Goal: Task Accomplishment & Management: Use online tool/utility

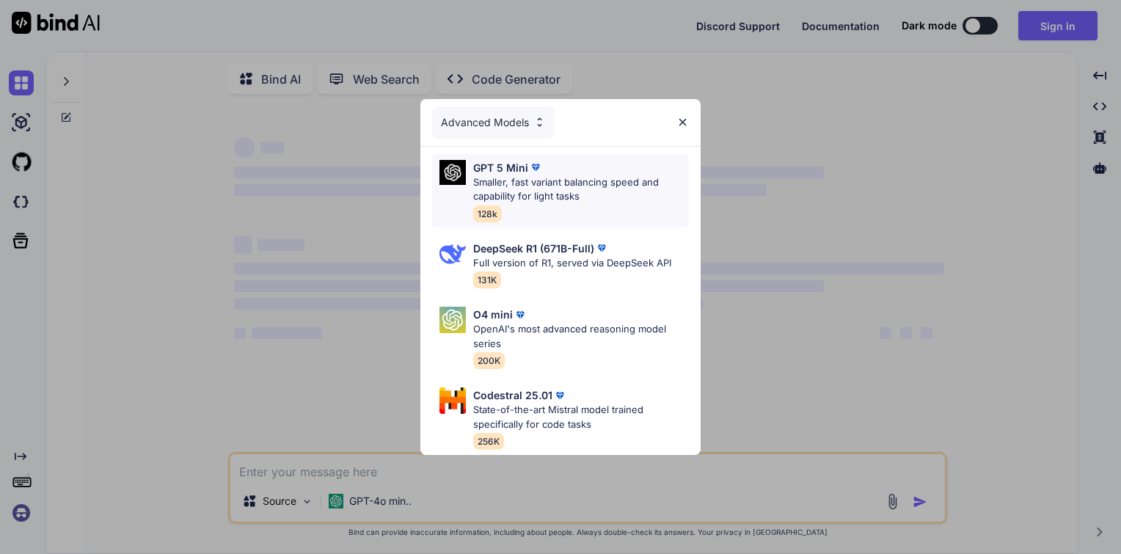
type textarea "x"
click at [523, 195] on p "Smaller, fast variant balancing speed and capability for light tasks" at bounding box center [581, 189] width 216 height 29
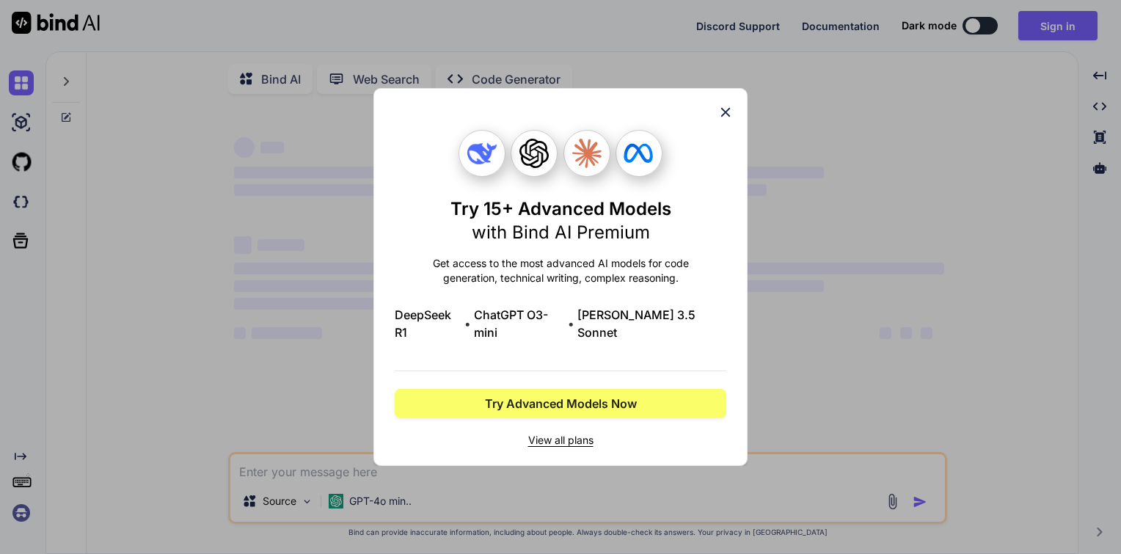
click at [729, 117] on icon at bounding box center [726, 113] width 10 height 10
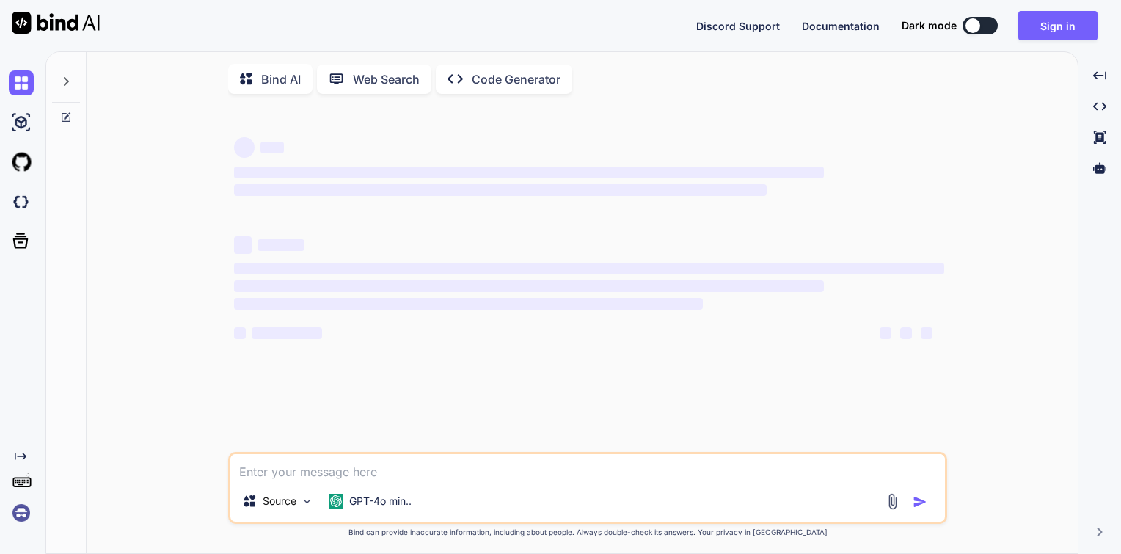
click at [411, 469] on textarea at bounding box center [587, 467] width 714 height 26
type textarea "C"
type textarea "x"
type textarea "Cr"
type textarea "x"
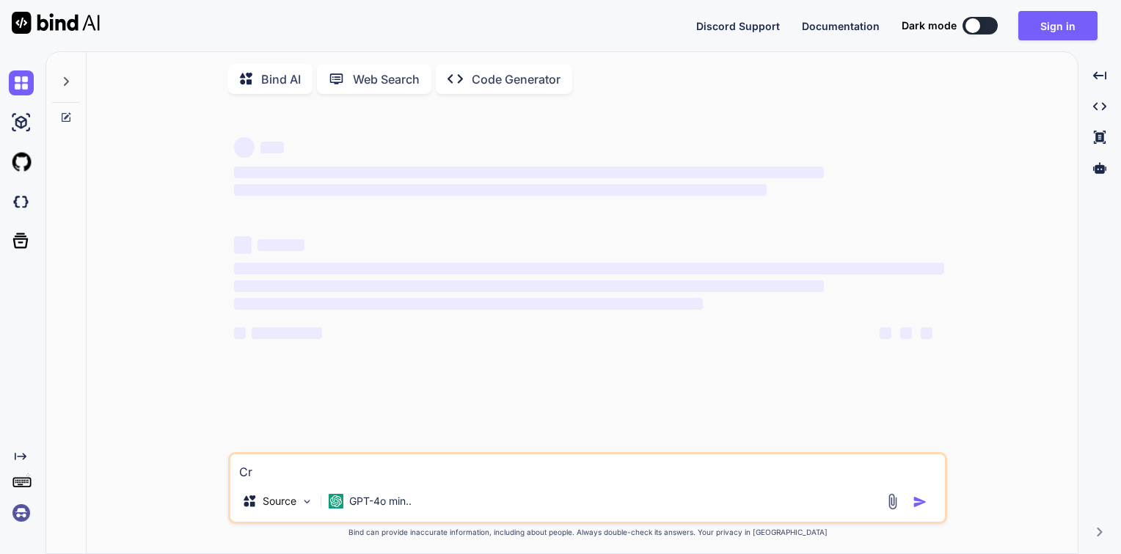
type textarea "Cre"
type textarea "x"
type textarea "Cree"
type textarea "x"
type textarea "Creer"
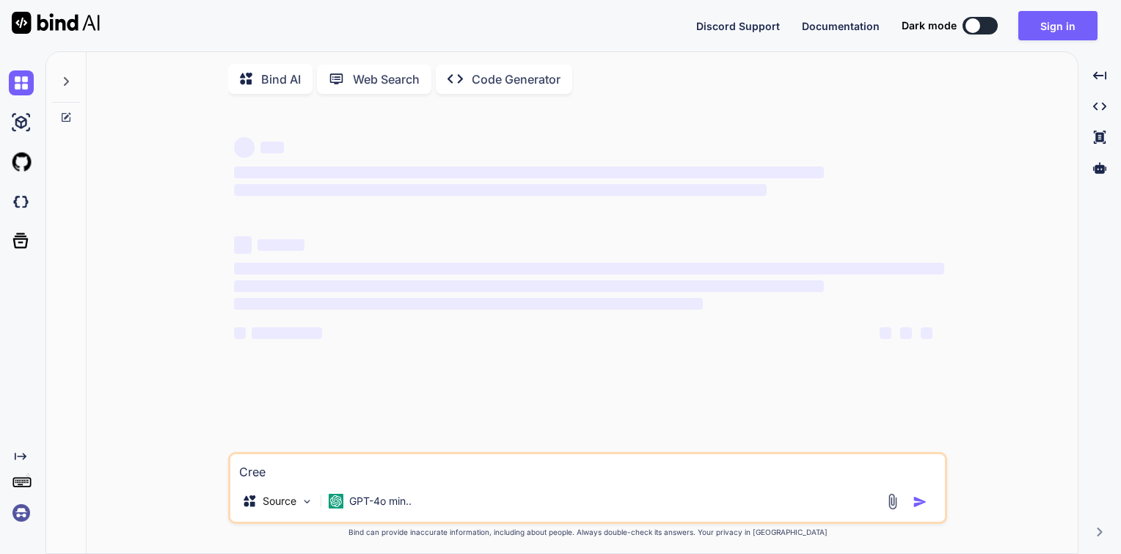
type textarea "x"
type textarea "Creer"
type textarea "x"
type textarea "Creer u"
type textarea "x"
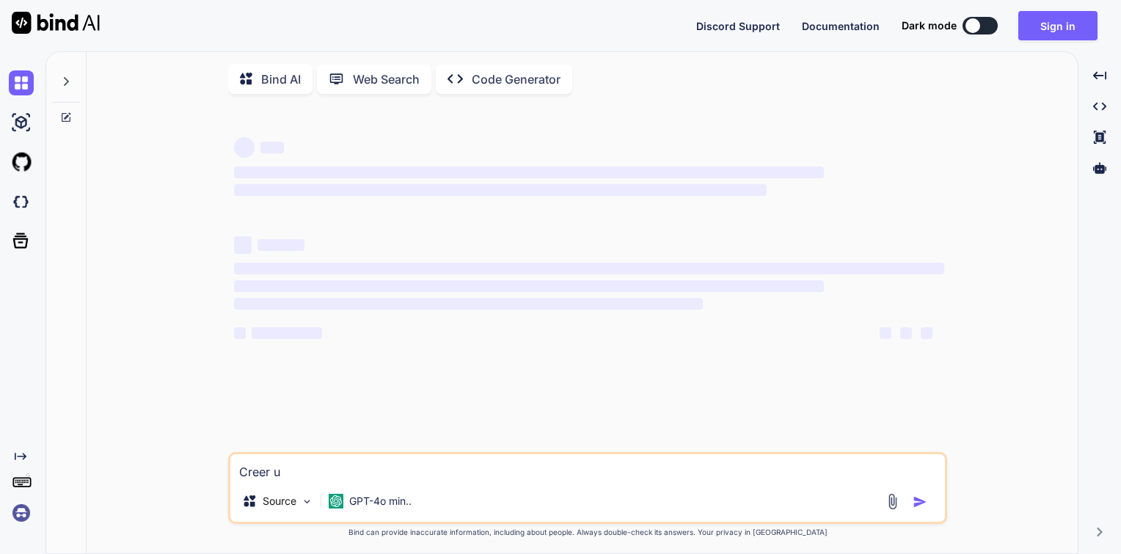
type textarea "Creer un"
type textarea "x"
type textarea "Creer une"
type textarea "x"
type textarea "Creer une"
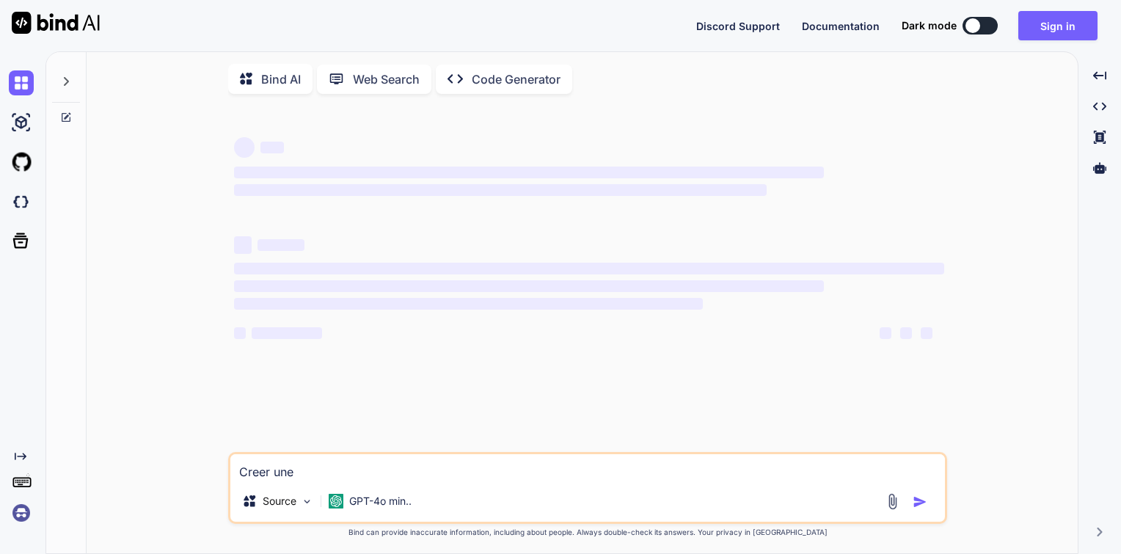
type textarea "x"
type textarea "Creer une a"
type textarea "x"
type textarea "Creer une ap"
type textarea "x"
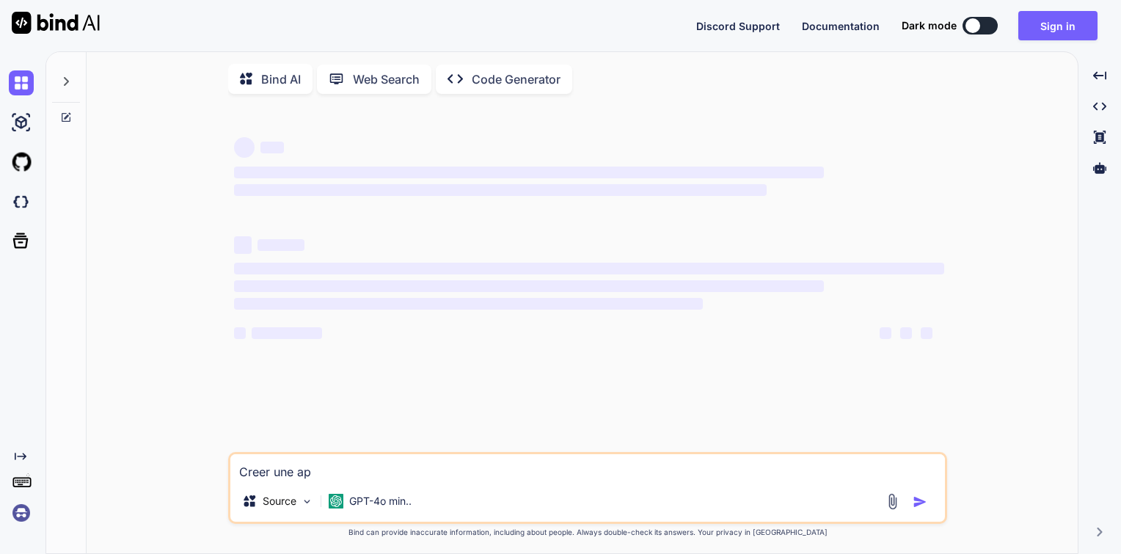
type textarea "Creer une app"
type textarea "x"
type textarea "Creer une appl"
type textarea "x"
type textarea "Creer une appli"
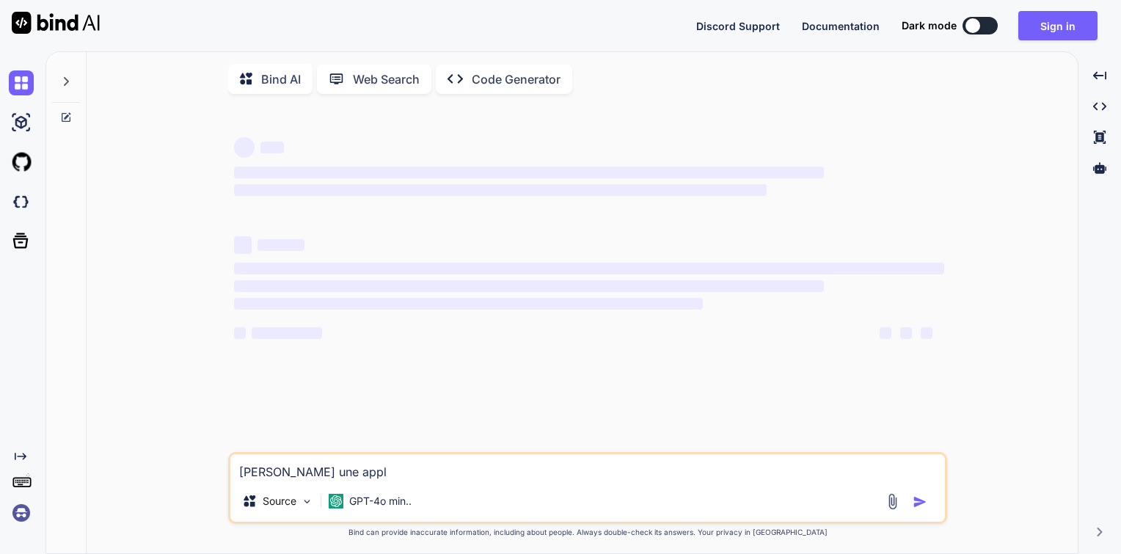
type textarea "x"
type textarea "Creer une applic"
type textarea "x"
type textarea "Creer une applica"
type textarea "x"
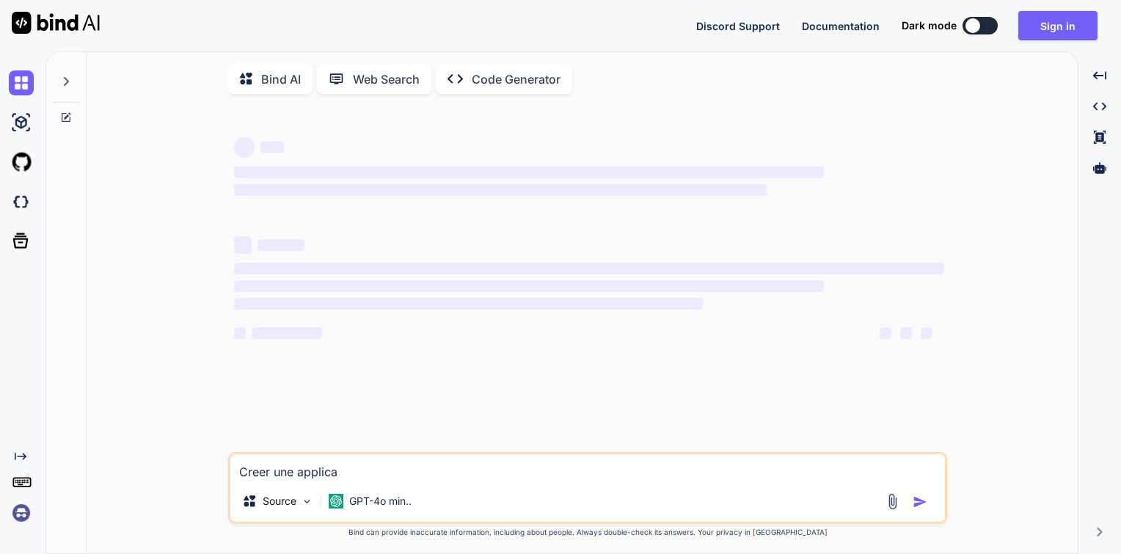
type textarea "Creer une applicat"
type textarea "x"
type textarea "Creer une applicati"
type textarea "x"
type textarea "Creer une applicatio"
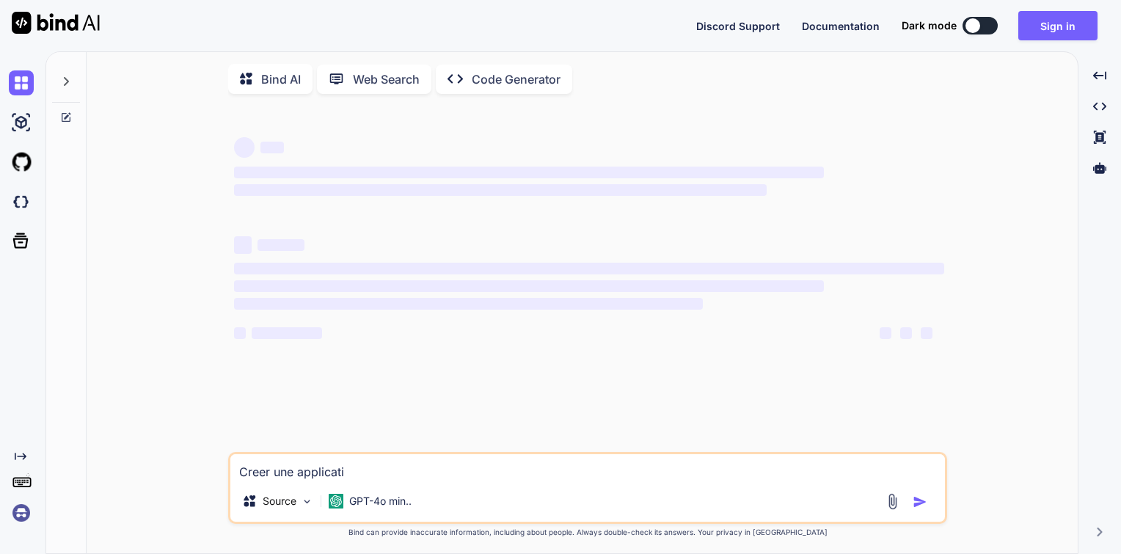
type textarea "x"
type textarea "Creer une application"
type textarea "x"
type textarea "Creer une application"
type textarea "x"
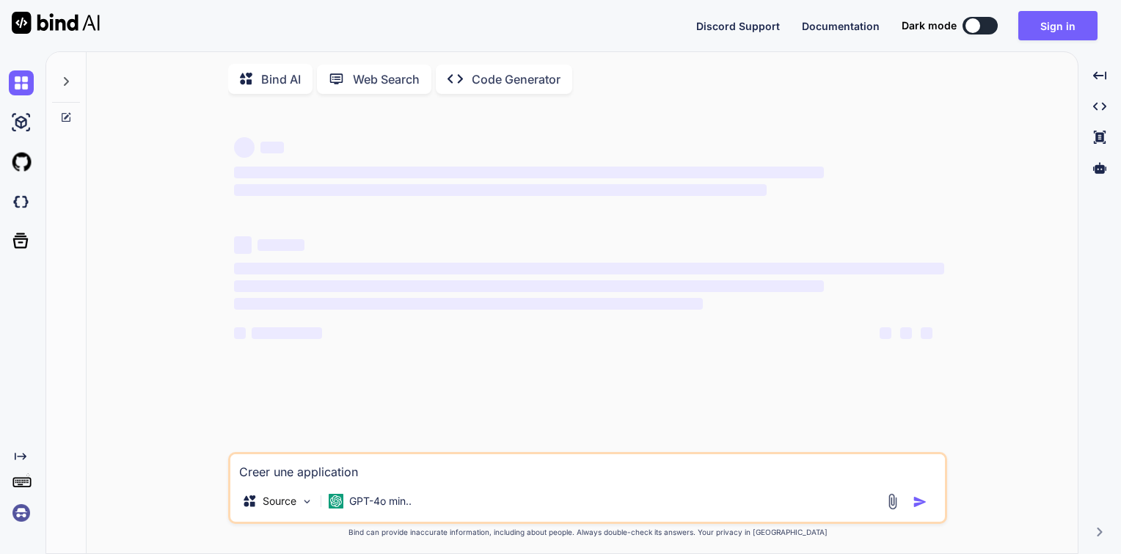
type textarea "Creer une application j"
type textarea "x"
type textarea "Creer une application ja"
type textarea "x"
type textarea "Creer une application jav"
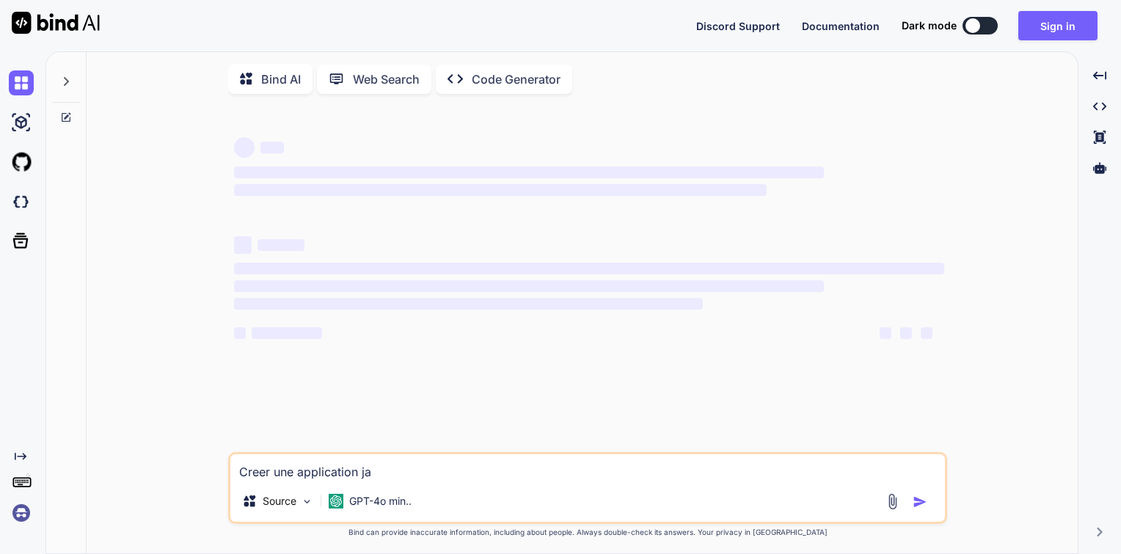
type textarea "x"
type textarea "Creer une application java"
type textarea "x"
type textarea "Creer une application javaF"
type textarea "x"
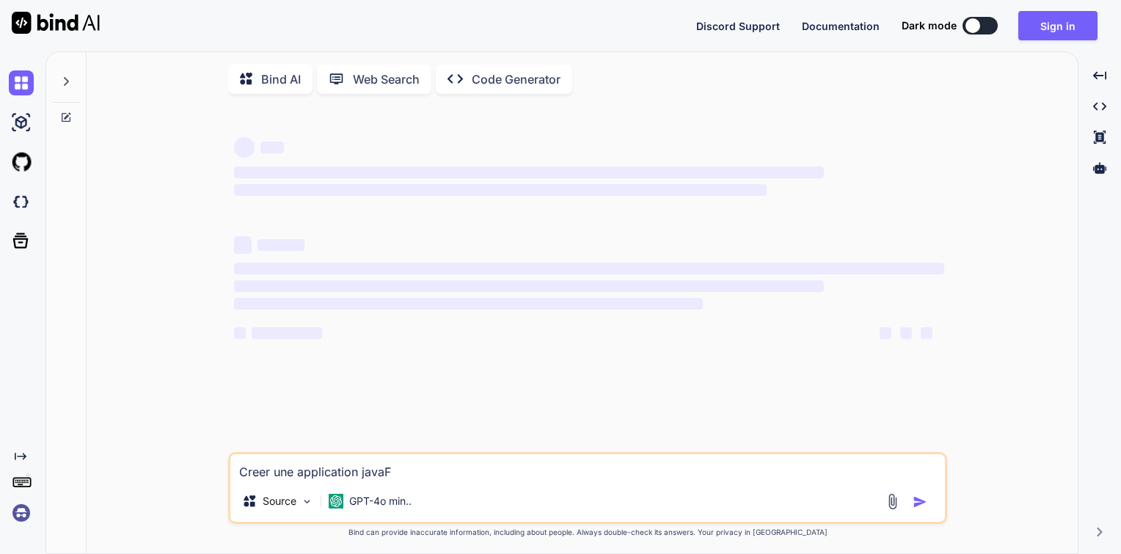
type textarea "Creer une application java"
type textarea "x"
type textarea "Creer une application java"
type textarea "x"
type textarea "Creer une application java c"
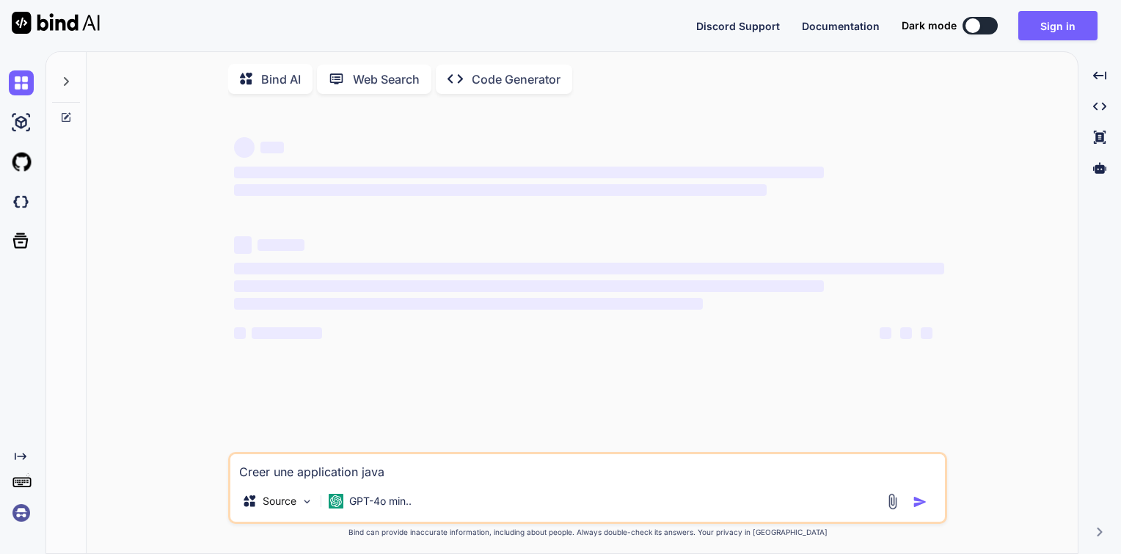
type textarea "x"
type textarea "Creer une application java co"
type textarea "x"
type textarea "Creer une application java com"
type textarea "x"
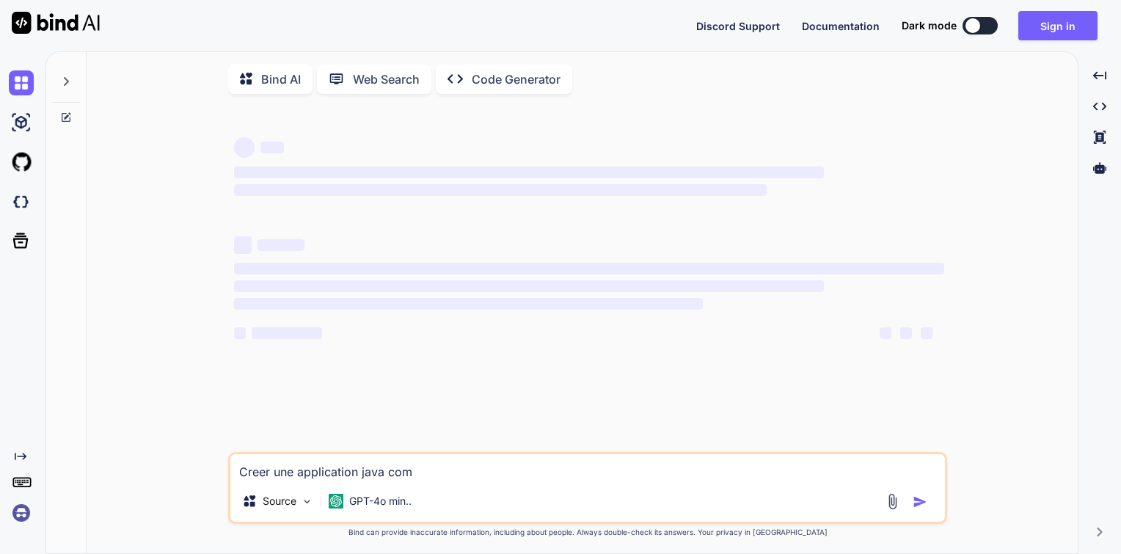
type textarea "Creer une application java comp"
type textarea "x"
type textarea "Creer une application java compe"
type textarea "x"
type textarea "Creer une application java comp"
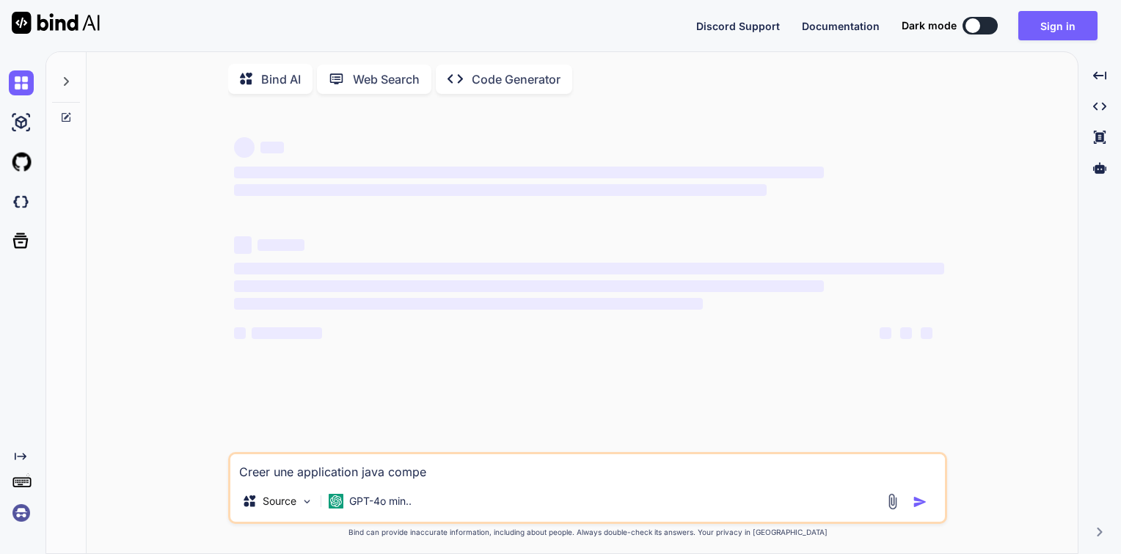
type textarea "x"
type textarea "Creer une application java compl"
type textarea "x"
type textarea "Creer une application java comple"
type textarea "x"
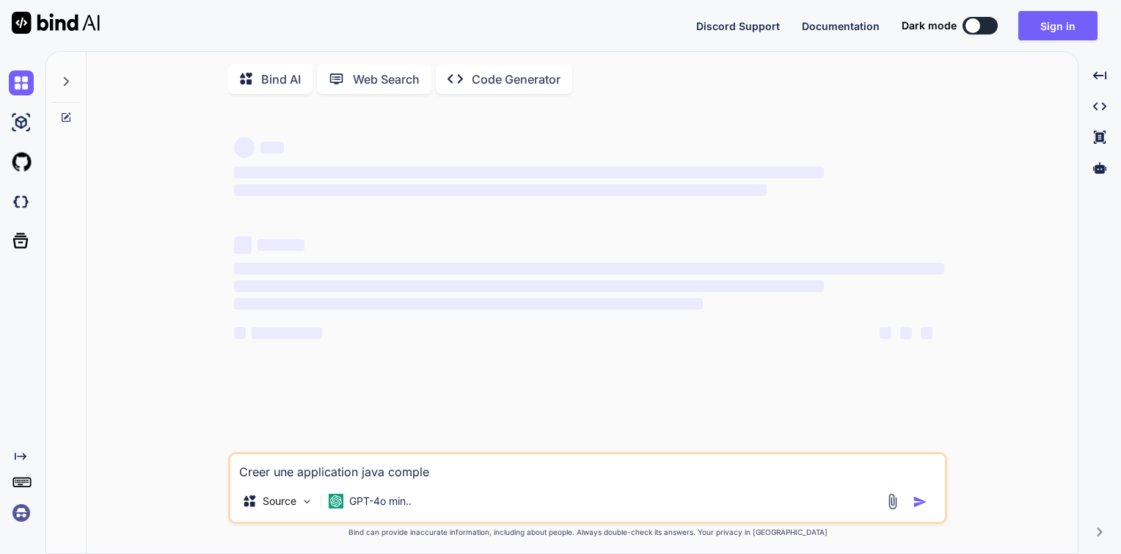
type textarea "Creer une application java complet"
type textarea "x"
type textarea "Creer une application java complet"
type textarea "x"
type textarea "Creer une application java complet ("
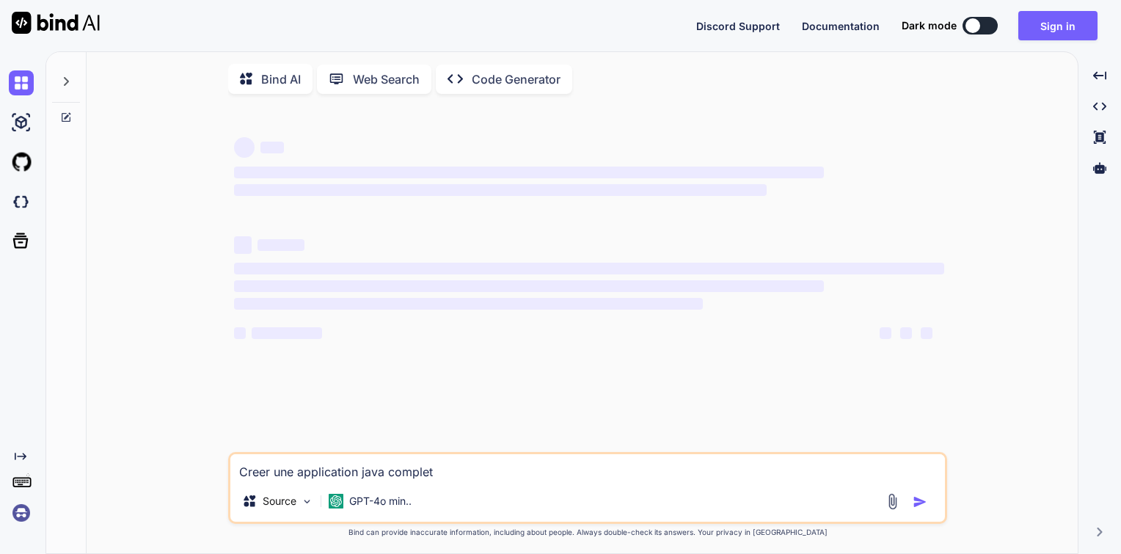
type textarea "x"
type textarea "Creer une application java complet ("
type textarea "x"
type textarea "Creer une application java complet ( j"
type textarea "x"
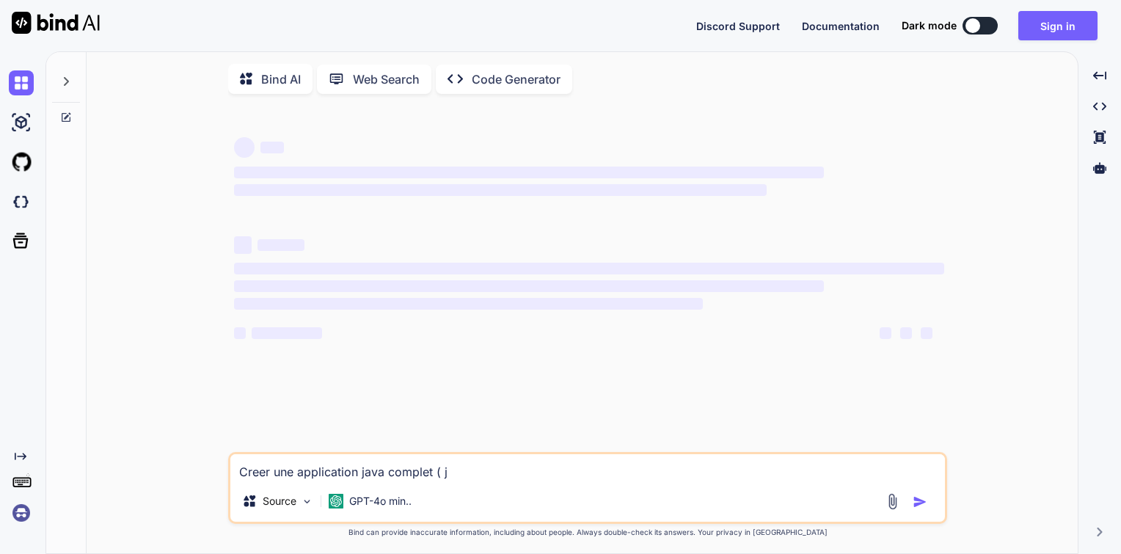
type textarea "Creer une application java complet ( ja"
type textarea "x"
type textarea "Creer une application java complet ( jav"
type textarea "x"
type textarea "Creer une application java complet ( java"
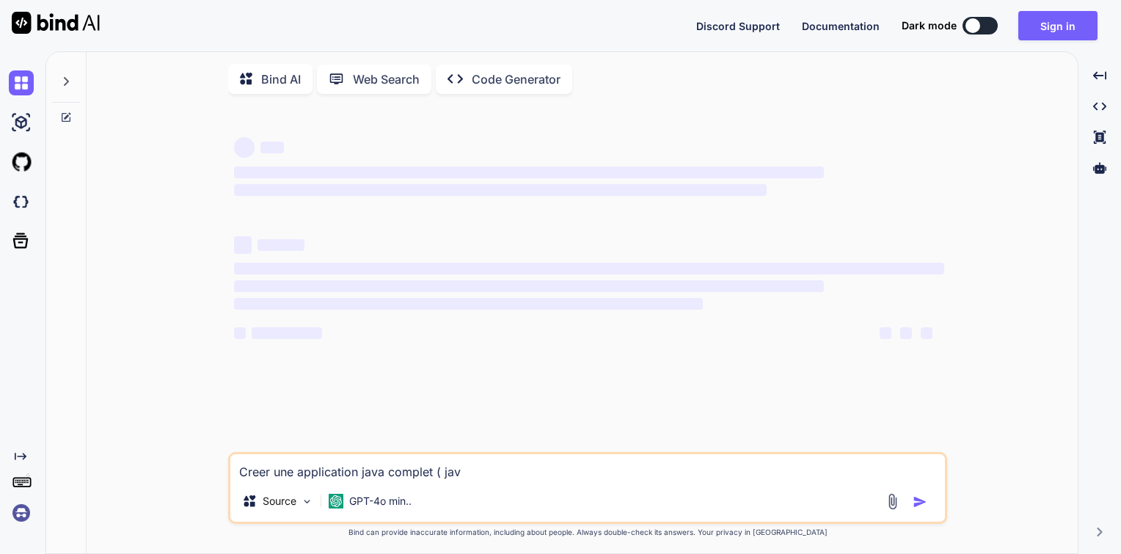
type textarea "x"
type textarea "Creer une application java complet ( javaF"
type textarea "x"
type textarea "Creer une application java complet ( javaFX"
type textarea "x"
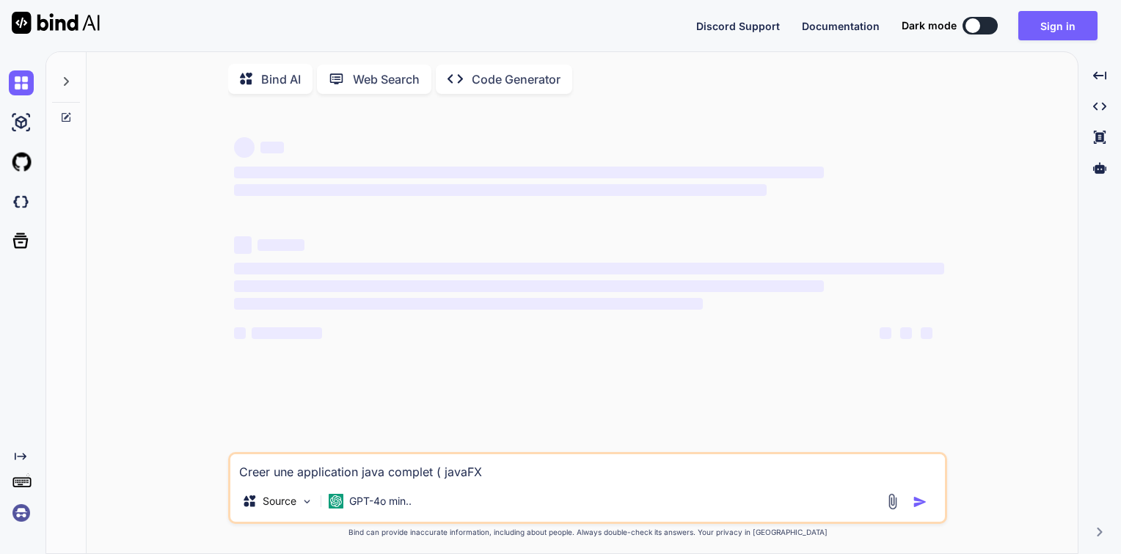
type textarea "Creer une application java complet ( javaFX"
type textarea "x"
type textarea "Creer une application java complet ( javaFX +"
type textarea "x"
type textarea "Creer une application java complet ( javaFX +"
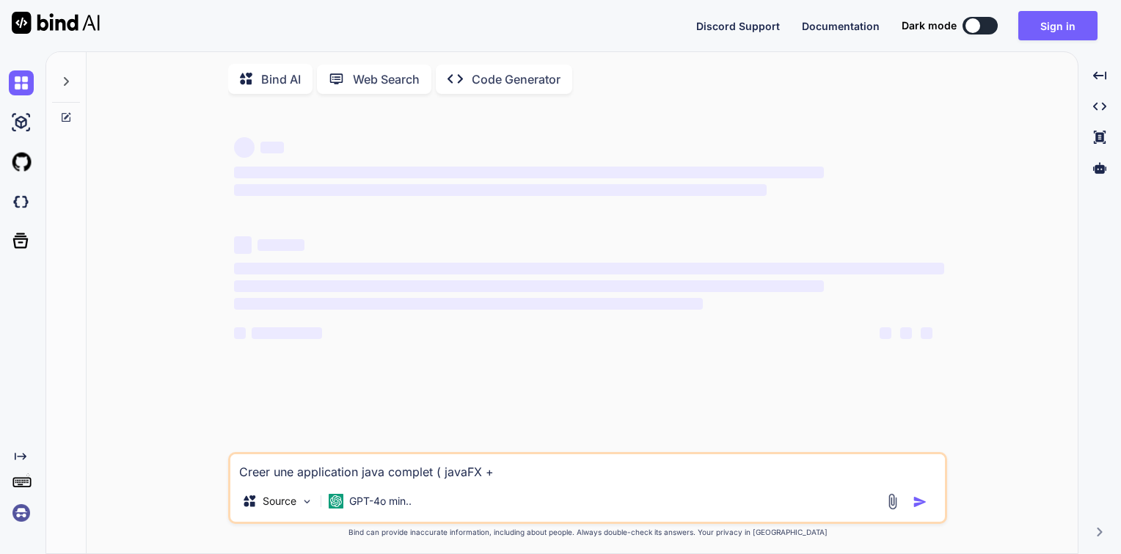
type textarea "x"
type textarea "Creer une application java complet ( javaFX + k"
type textarea "x"
type textarea "Creer une application java complet ( javaFX + ka"
type textarea "x"
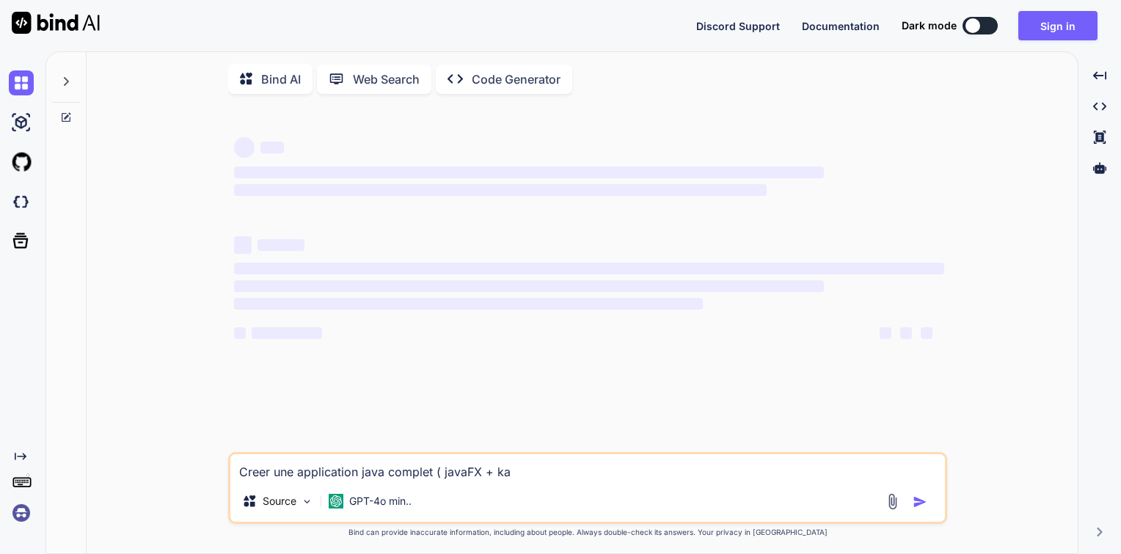
type textarea "Creer une application java complet ( javaFX + k"
type textarea "x"
type textarea "Creer une application java complet ( javaFX +"
type textarea "x"
type textarea "Creer une application java complet ( javaFX + j"
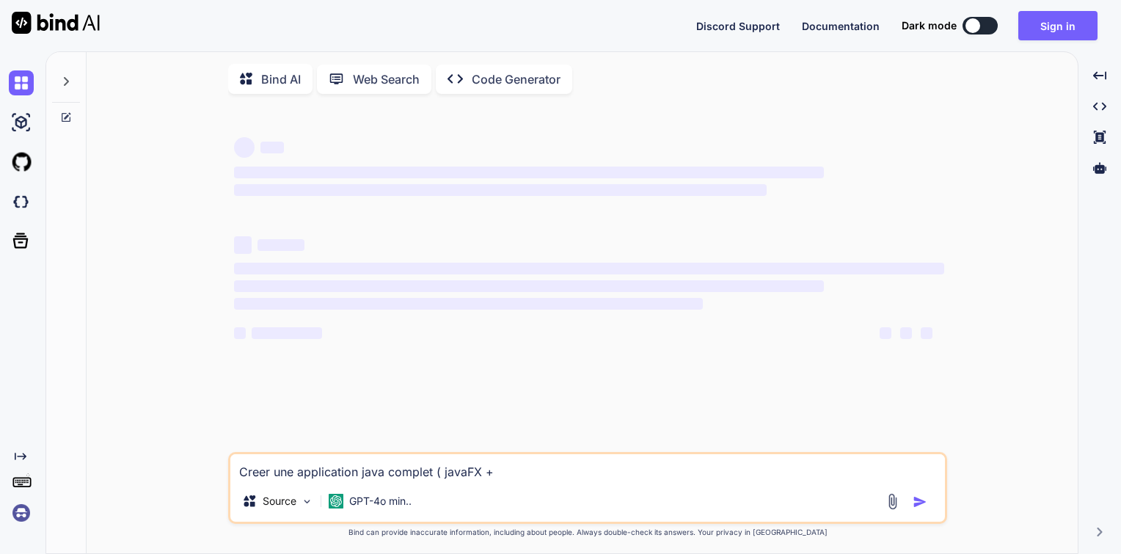
type textarea "x"
type textarea "Creer une application java complet ( javaFX + ja"
type textarea "x"
type textarea "Creer une application java complet ( javaFX + jav"
type textarea "x"
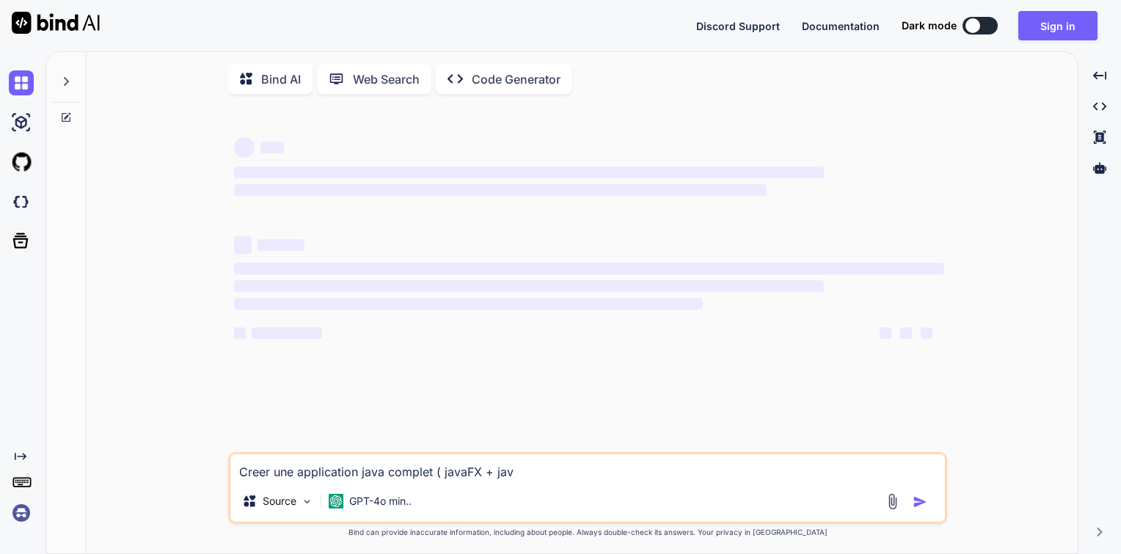
type textarea "Creer une application java complet ( javaFX + java"
type textarea "x"
type textarea "Creer une application java complet ( javaFX + java"
type textarea "x"
type textarea "Creer une application java complet ( javaFX + java +"
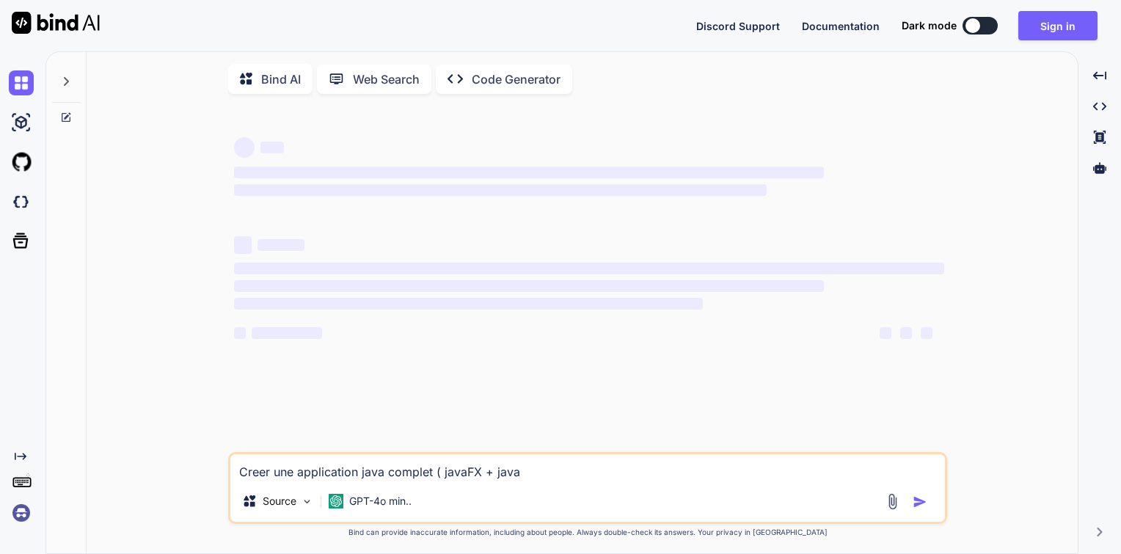
type textarea "x"
type textarea "Creer une application java complet ( javaFX + java +"
type textarea "x"
type textarea "Creer une application java complet ( javaFX + java + B"
type textarea "x"
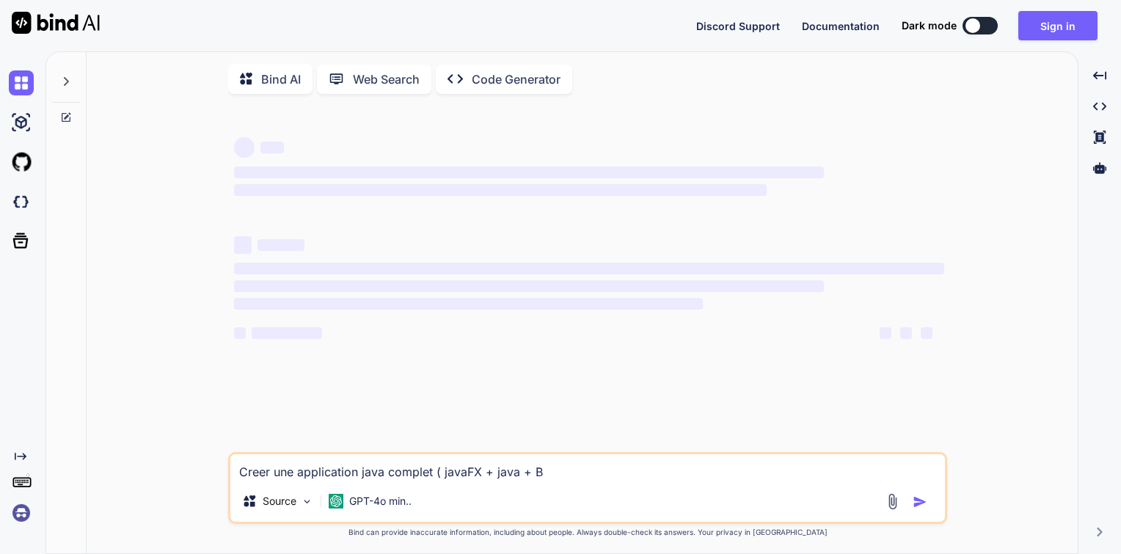
type textarea "Creer une application java complet ( javaFX + java +"
type textarea "x"
type textarea "Creer une application java complet ( javaFX + java + D"
type textarea "x"
type textarea "Creer une application java complet ( javaFX + java + DB"
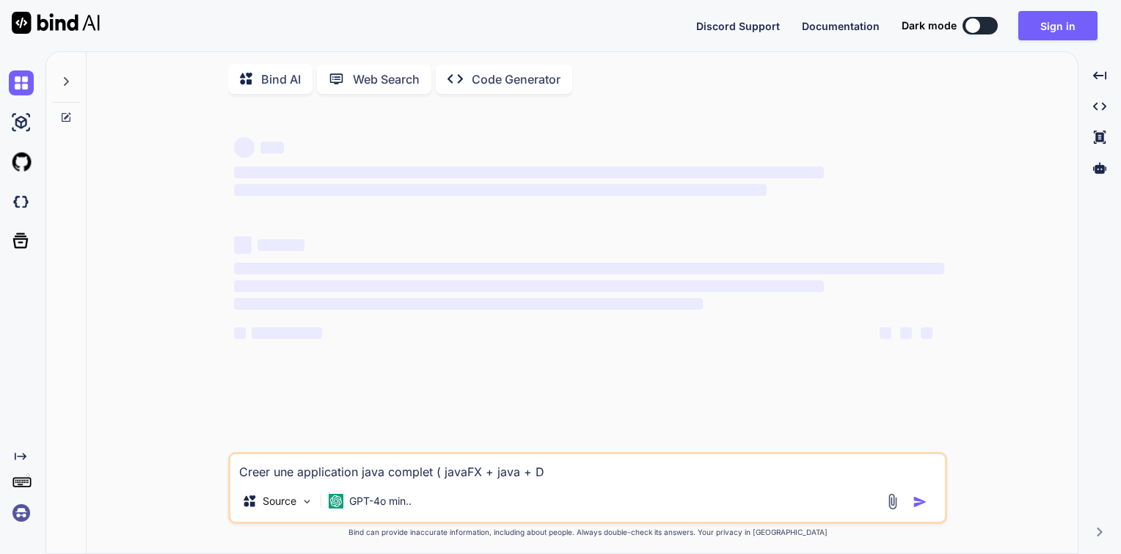
type textarea "x"
type textarea "Creer une application java complet ( javaFX + java + DB"
type textarea "x"
type textarea "Creer une application java complet ( javaFX + java + DB s"
type textarea "x"
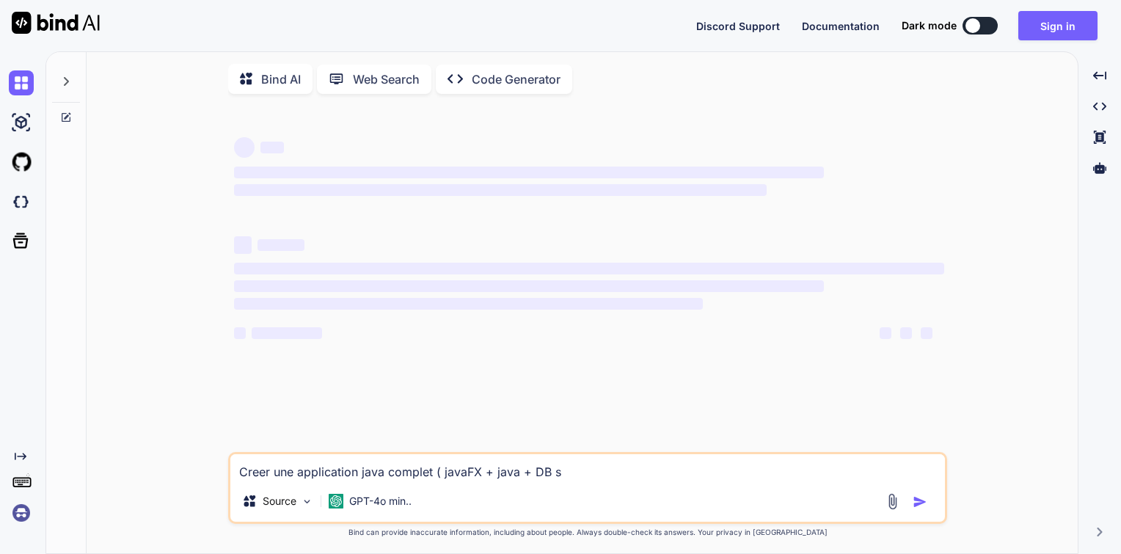
type textarea "Creer une application java complet ( javaFX + java + DB so"
type textarea "x"
type textarea "Creer une application java complet ( javaFX + java + DB s"
type textarea "x"
type textarea "Creer une application java complet ( javaFX + java + DB"
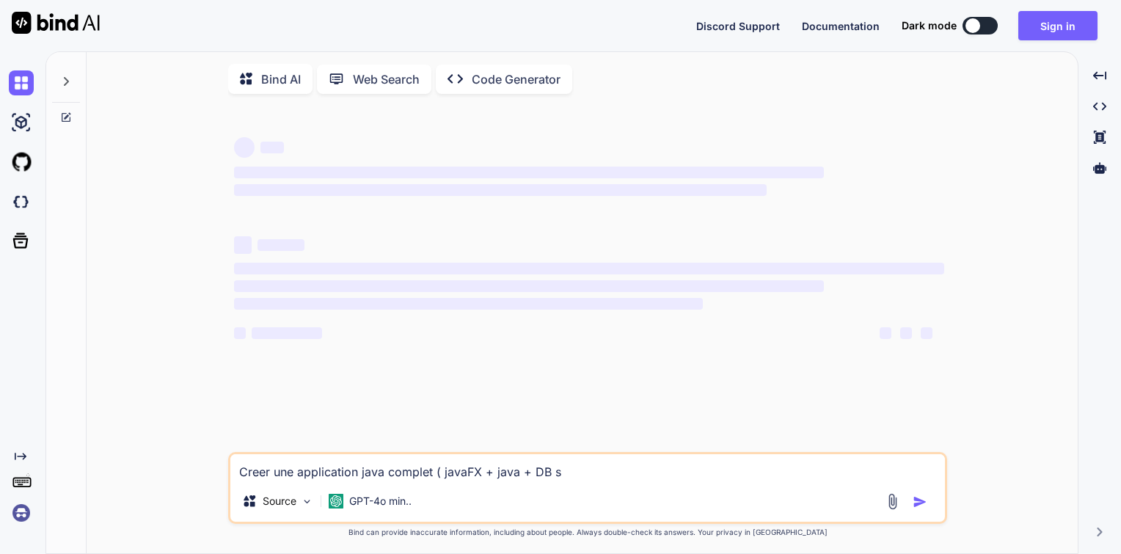
type textarea "x"
type textarea "Creer une application java complet ( javaFX + java + DB s"
type textarea "x"
type textarea "Creer une application java complet ( javaFX + java + DB sq"
type textarea "x"
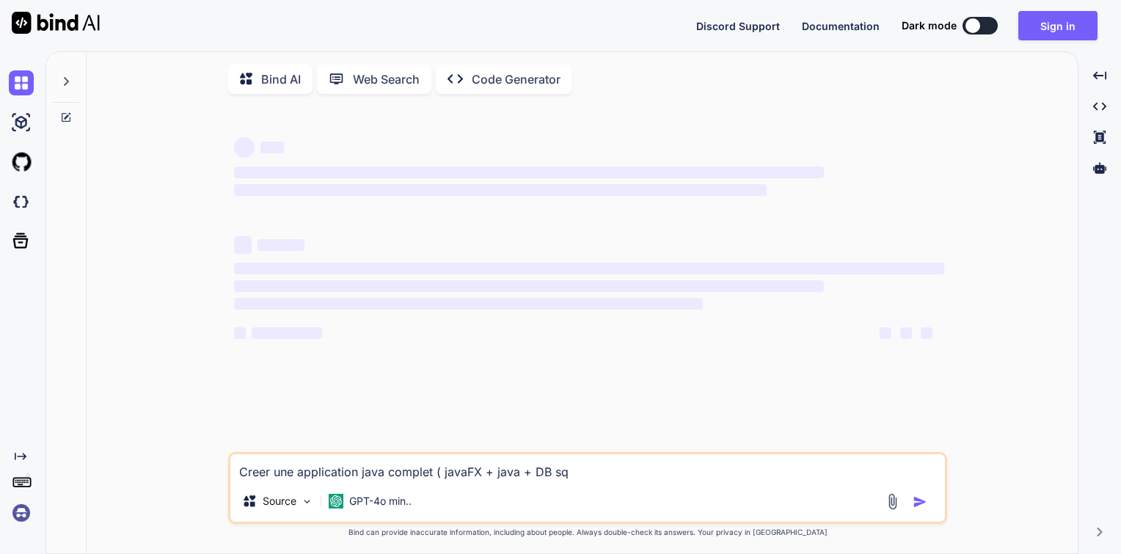
type textarea "Creer une application java complet ( javaFX + java + DB sql"
type textarea "x"
type textarea "Creer une application java complet ( javaFX + java + DB sqli"
type textarea "x"
type textarea "Creer une application java complet ( javaFX + java + DB sqlit"
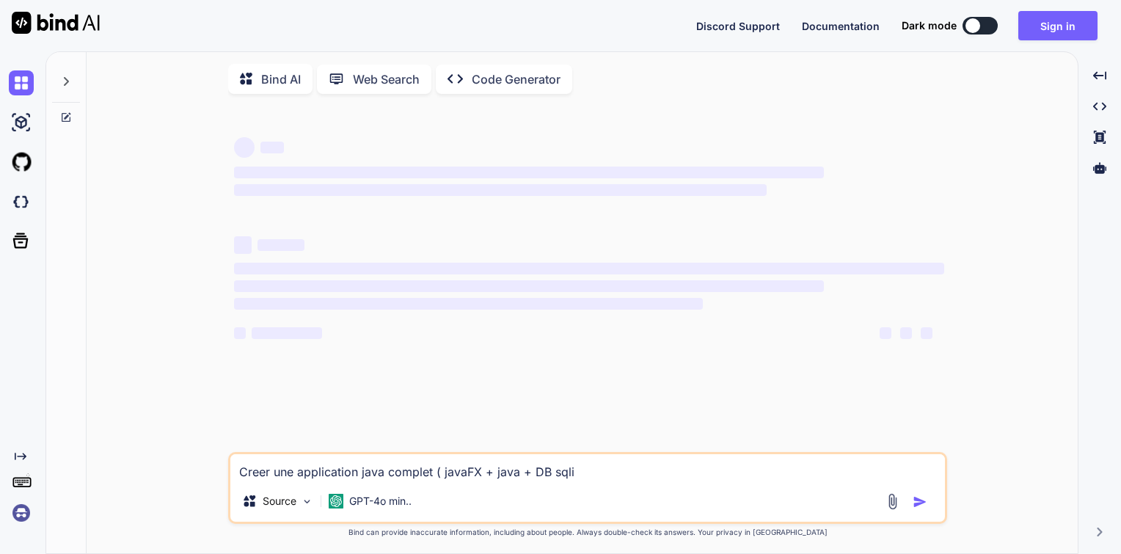
type textarea "x"
type textarea "Creer une application java complet ( javaFX + java + DB sqlite"
type textarea "x"
type textarea "Creer une application java complet ( javaFX + java + DB sqlite"
type textarea "x"
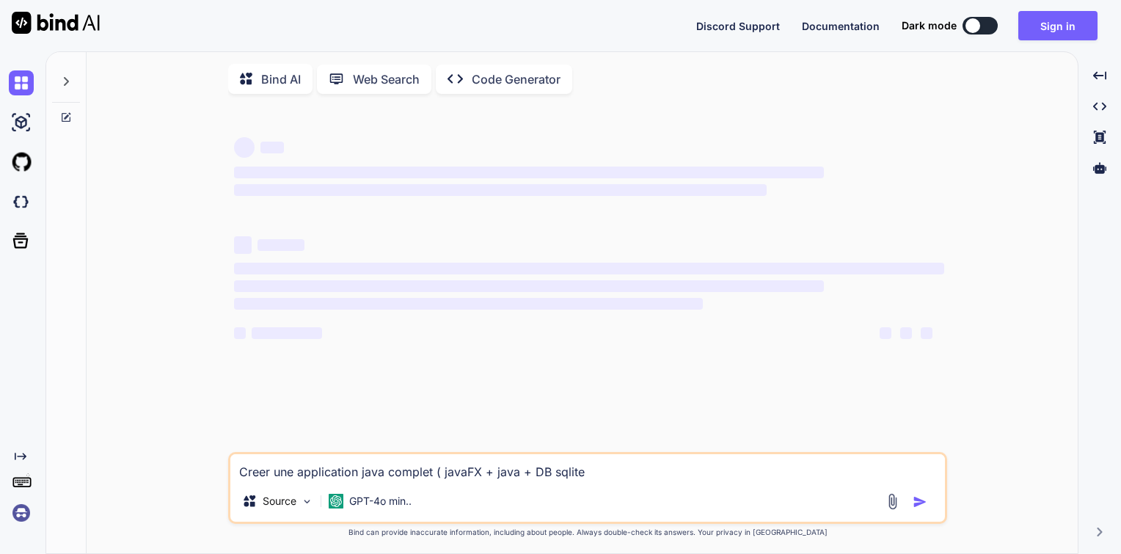
type textarea "Creer une application java complet ( javaFX + java + DB sqlite o"
type textarea "x"
type textarea "Creer une application java complet ( javaFX + java + DB sqlite ou"
type textarea "x"
type textarea "Creer une application java complet ( javaFX + java + DB sqlite ou"
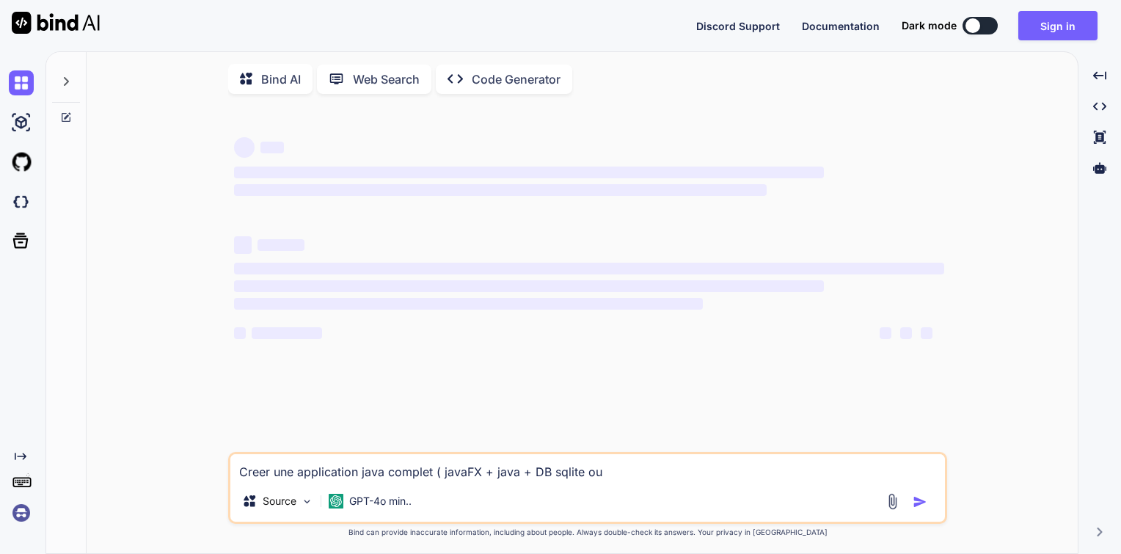
type textarea "x"
type textarea "Creer une application java complet ( javaFX + java + DB sqlite ou f"
type textarea "x"
type textarea "Creer une application java complet ( javaFX + java + DB sqlite ou fi"
type textarea "x"
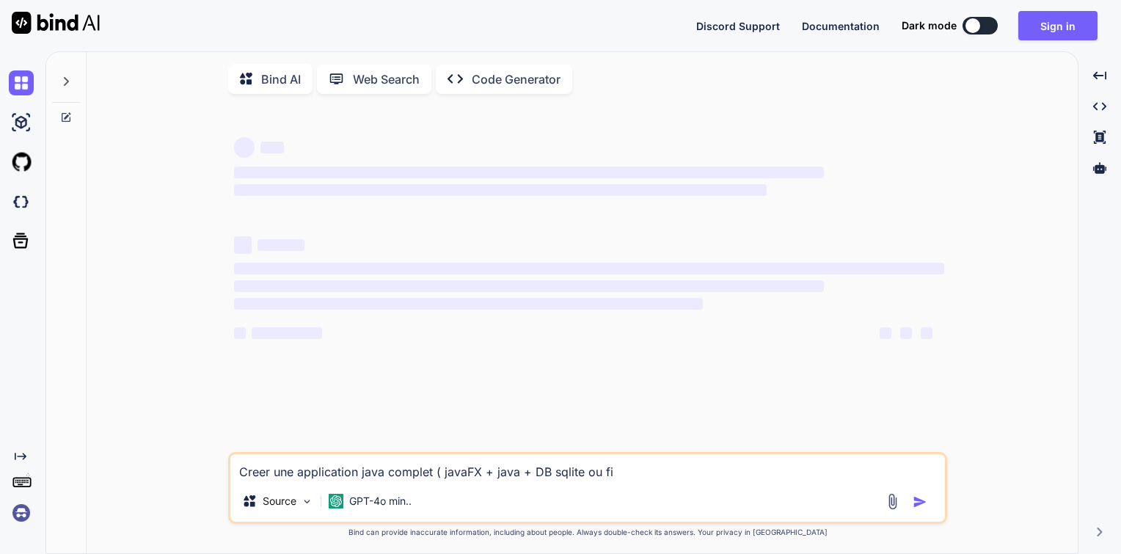
type textarea "Creer une application java complet ( javaFX + java + DB sqlite ou fic"
type textarea "x"
type textarea "Creer une application java complet ( javaFX + java + DB sqlite ou fich"
type textarea "x"
type textarea "Creer une application java complet ( javaFX + java + DB sqlite ou fichi"
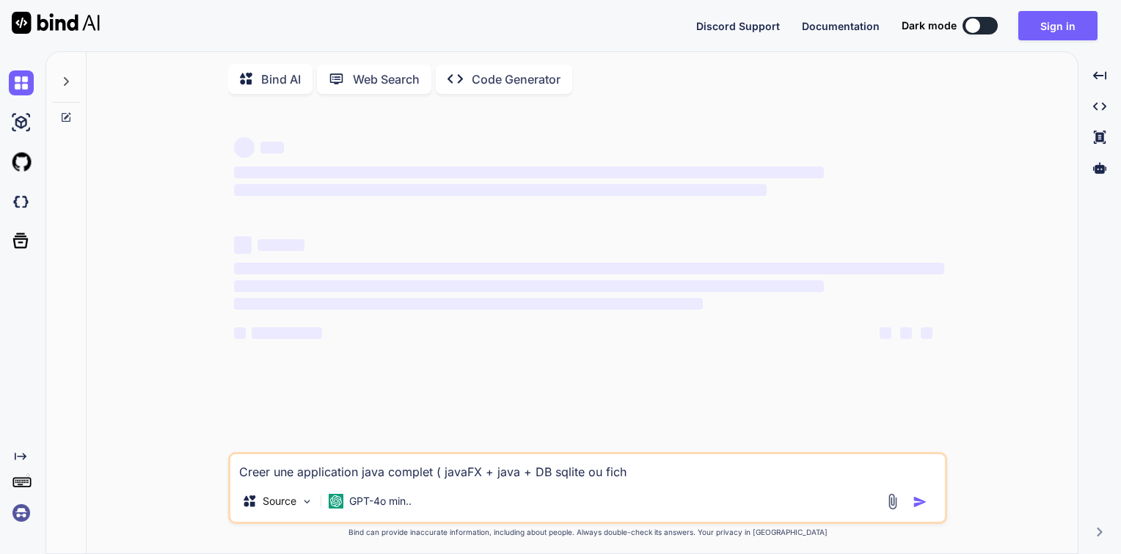
type textarea "x"
type textarea "Creer une application java complet ( javaFX + java + DB sqlite ou fichie"
type textarea "x"
type textarea "Creer une application java complet ( javaFX + java + DB sqlite ou fichier"
type textarea "x"
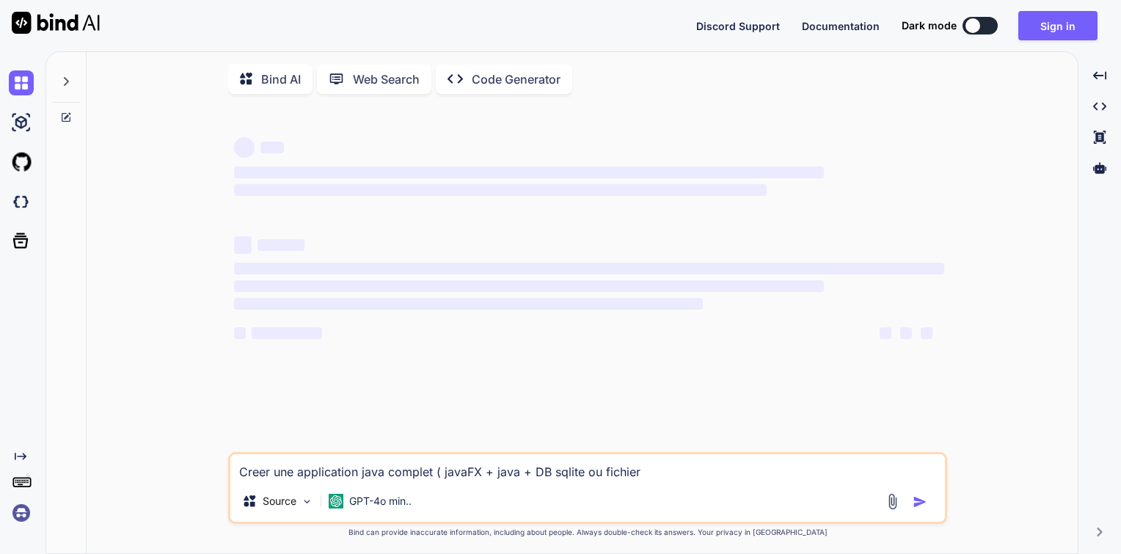
type textarea "Creer une application java complet ( javaFX + java + DB sqlite ou fichier"
type textarea "x"
type textarea "Creer une application java complet ( javaFX + java + DB sqlite ou fichier"
type textarea "x"
type textarea "Creer une application java complet ( javaFX + java + DB sqlite ou fichier."
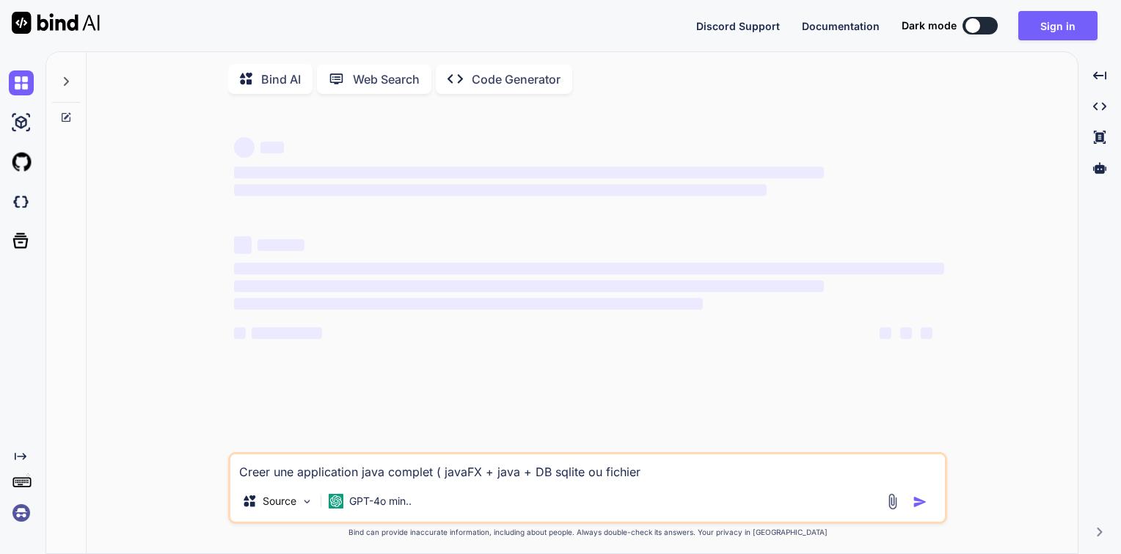
type textarea "x"
type textarea "Creer une application java complet ( javaFX + java + DB sqlite ou fichier.t"
type textarea "x"
type textarea "Creer une application java complet ( javaFX + java + DB sqlite ou fichier.te"
type textarea "x"
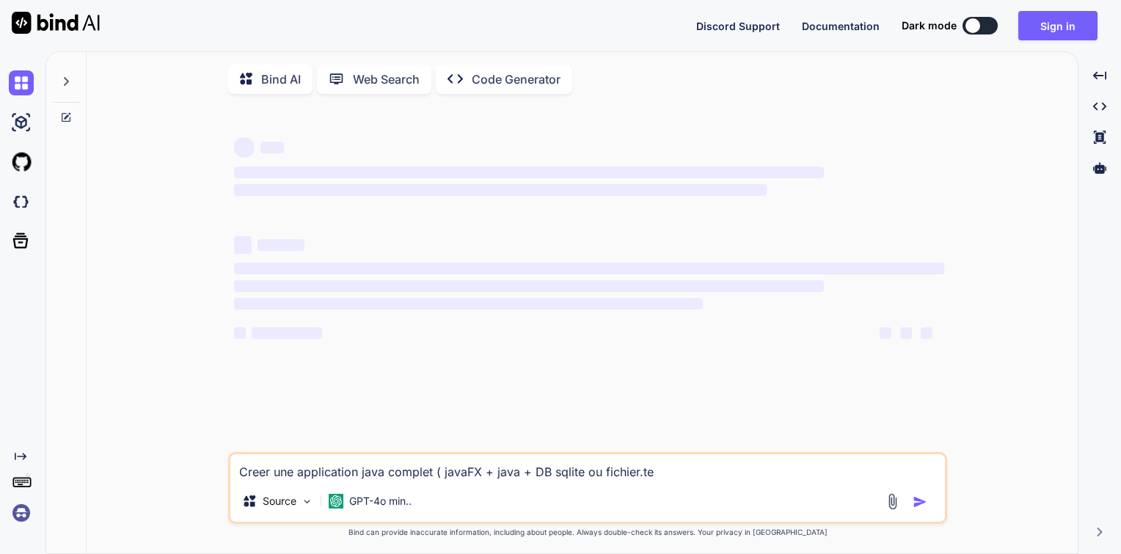
type textarea "Creer une application java complet ( javaFX + java + DB sqlite ou fichier.tex"
type textarea "x"
type textarea "Creer une application java complet ( javaFX + java + DB sqlite ou fichier.te"
type textarea "x"
type textarea "Creer une application java complet ( javaFX + java + DB sqlite ou fichier.t"
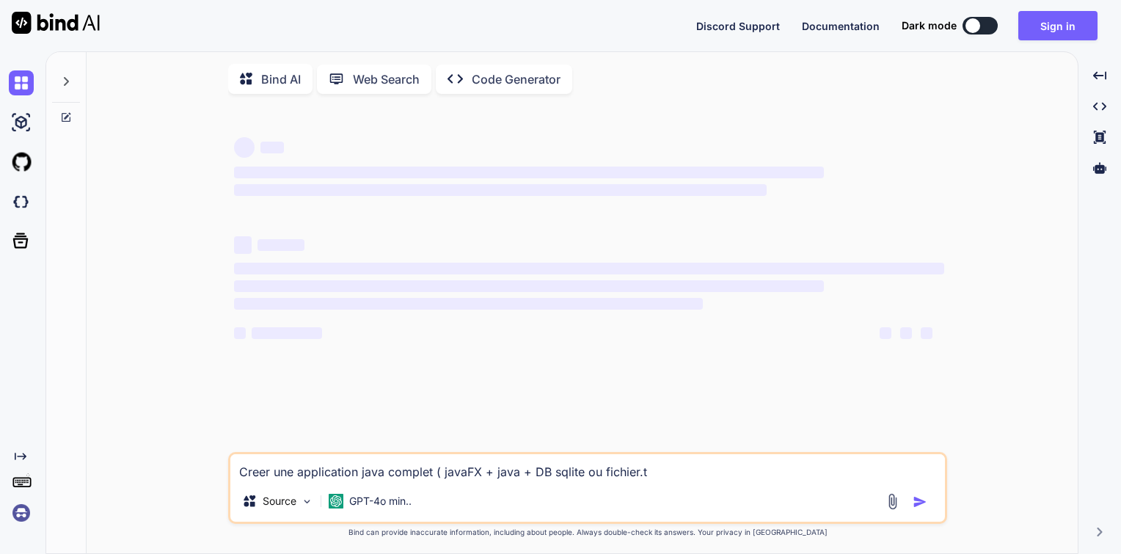
type textarea "x"
type textarea "Creer une application java complet ( javaFX + java + DB sqlite ou fichier.tx"
type textarea "x"
type textarea "Creer une application java complet ( javaFX + java + DB sqlite ou fichier.txt"
type textarea "x"
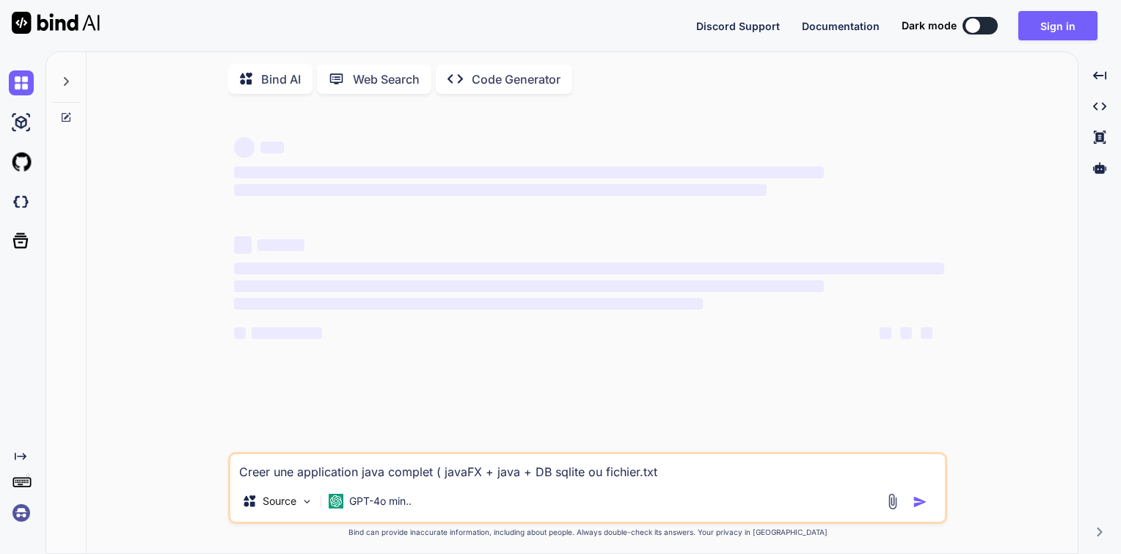
type textarea "Creer une application java complet ( javaFX + java + DB sqlite ou fichier.txt"
type textarea "x"
type textarea "Creer une application java complet ( javaFX + java + DB sqlite ou fichier.txt )"
type textarea "x"
type textarea "Creer une application java complet ( javaFX + java + DB sqlite ou fichier.txt )"
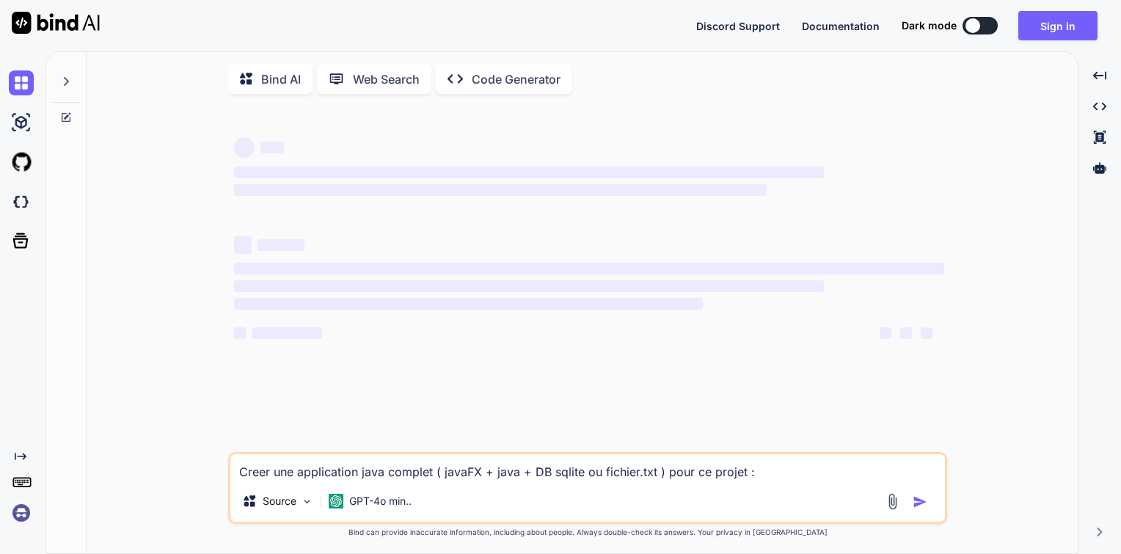
click at [776, 474] on textarea "Creer une application java complet ( javaFX + java + DB sqlite ou fichier.txt )…" at bounding box center [587, 467] width 714 height 26
paste textarea "<?xml version="1.0" encoding="UTF-8"?> <project xmlns="http://maven.apache.org/…"
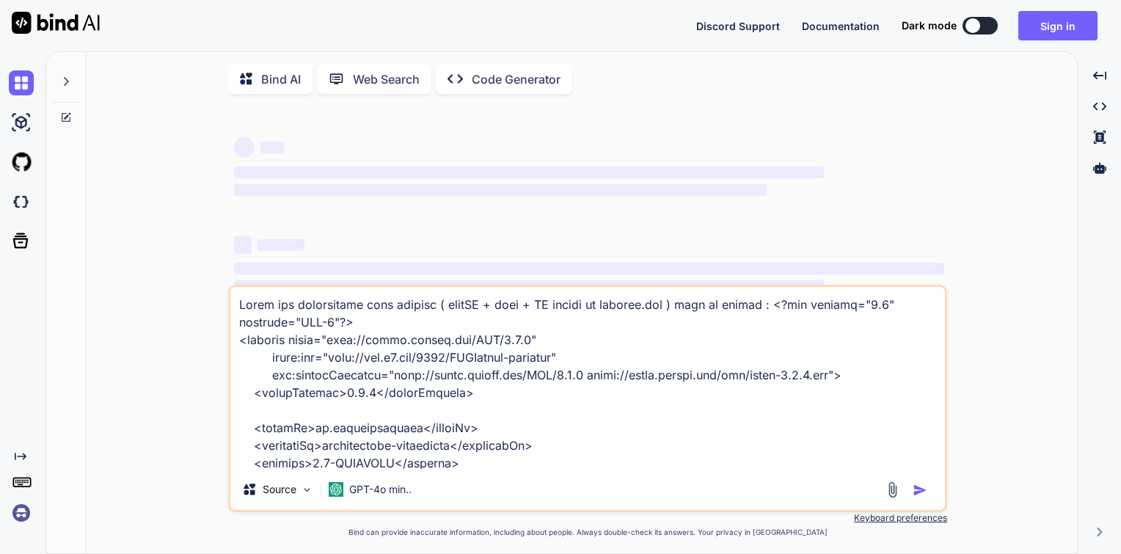
scroll to position [1375, 0]
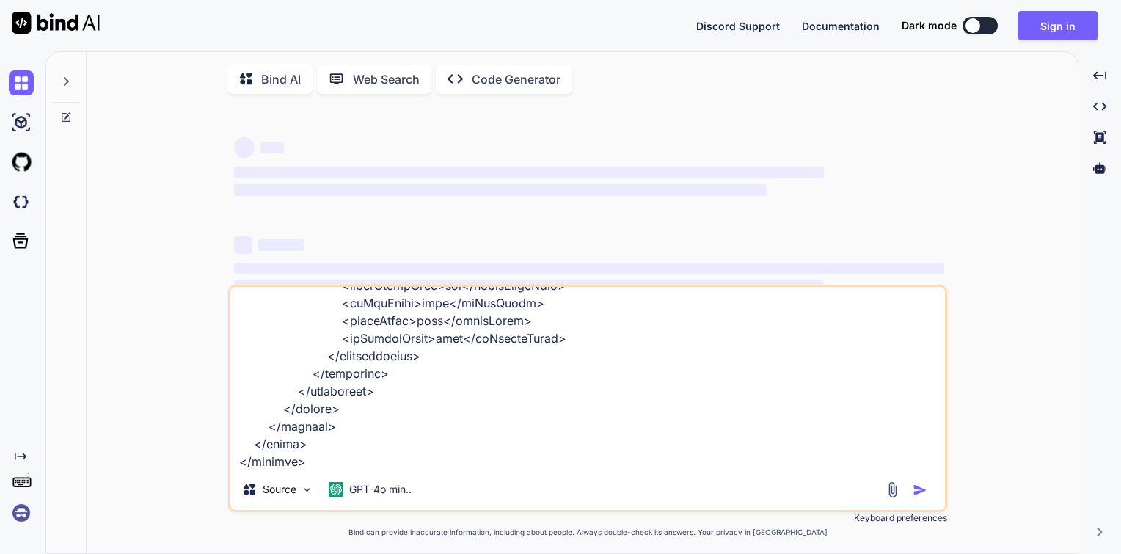
click at [654, 458] on textarea at bounding box center [587, 378] width 714 height 182
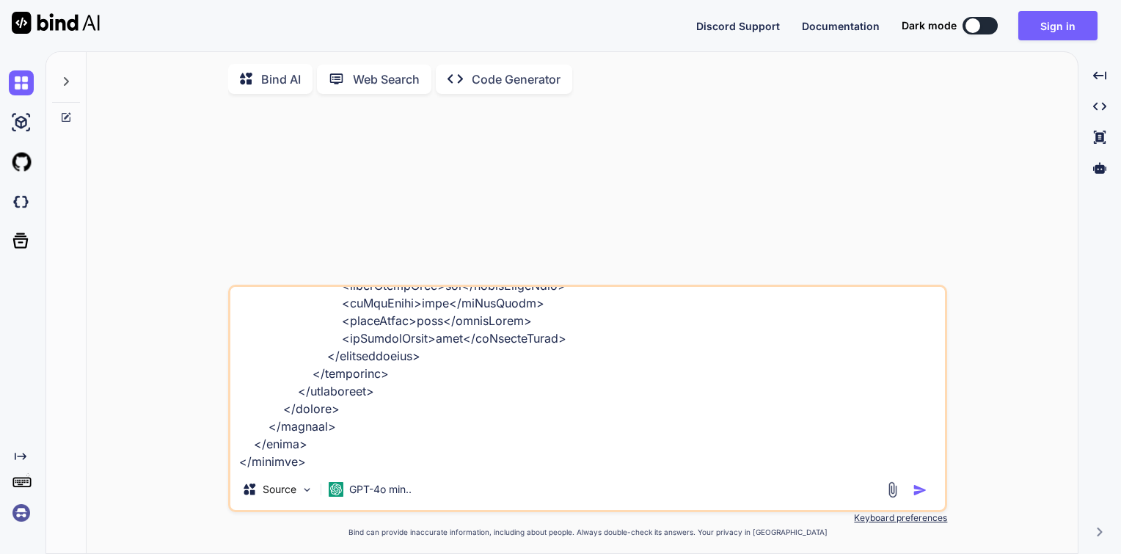
click at [915, 497] on img "button" at bounding box center [920, 490] width 15 height 15
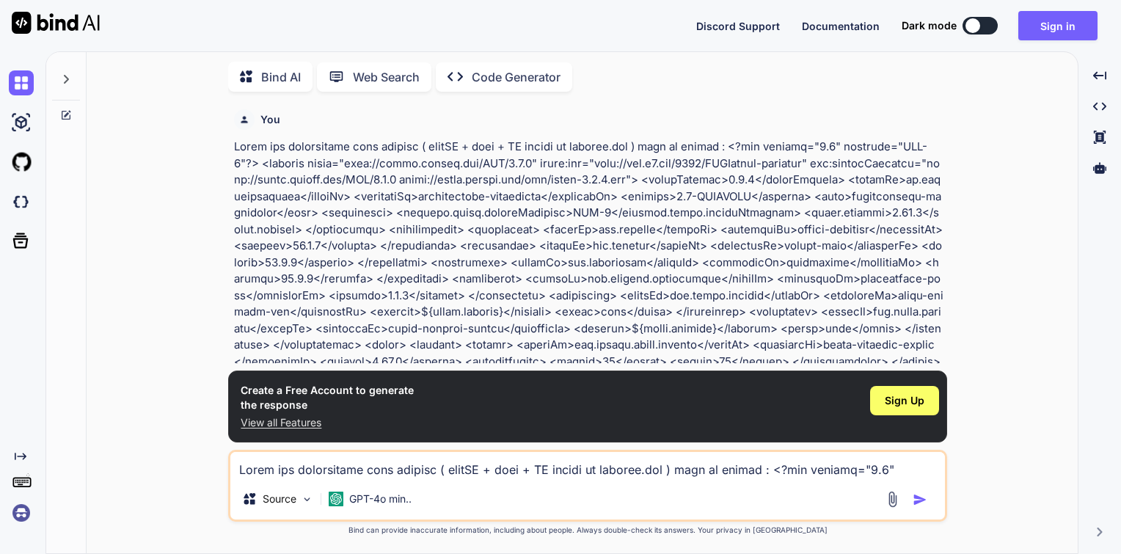
scroll to position [277, 0]
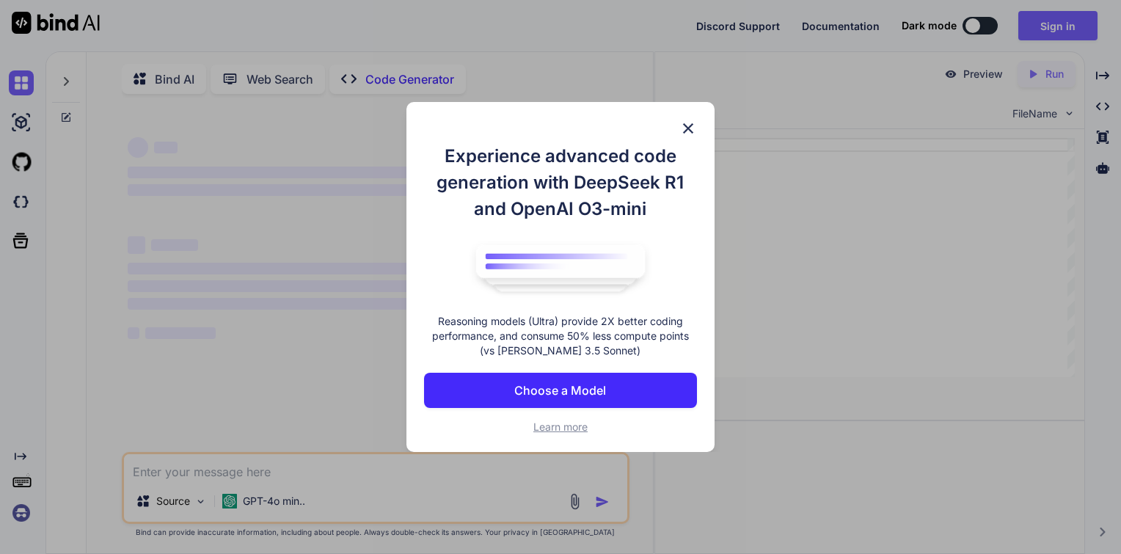
click at [681, 125] on img at bounding box center [688, 129] width 18 height 18
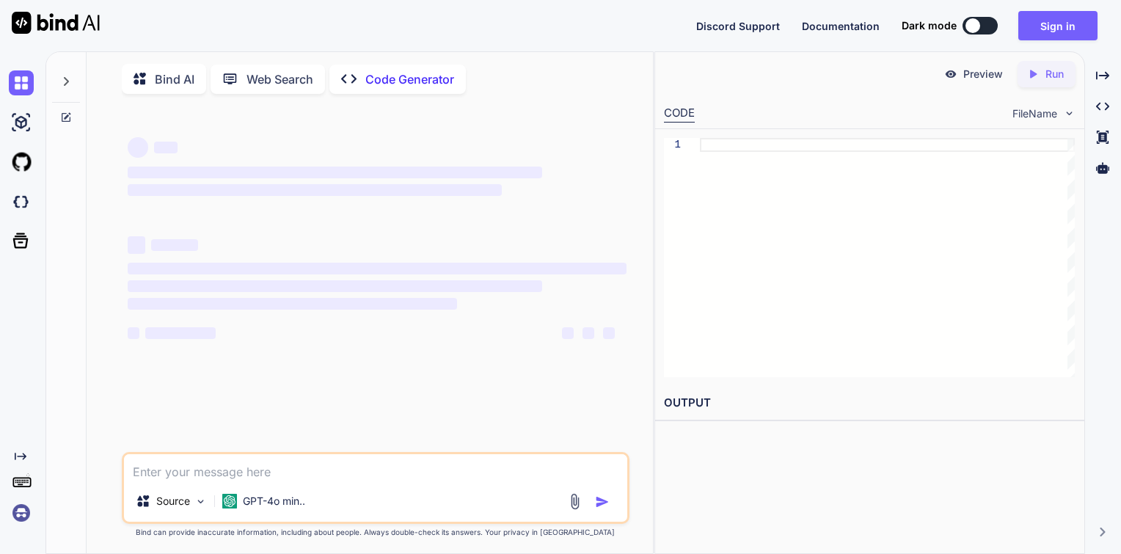
type textarea "x"
click at [226, 475] on textarea at bounding box center [376, 467] width 504 height 26
paste textarea "Creer une application java complet ( javaFX + java + DB sqlite ou fichier.txt )…"
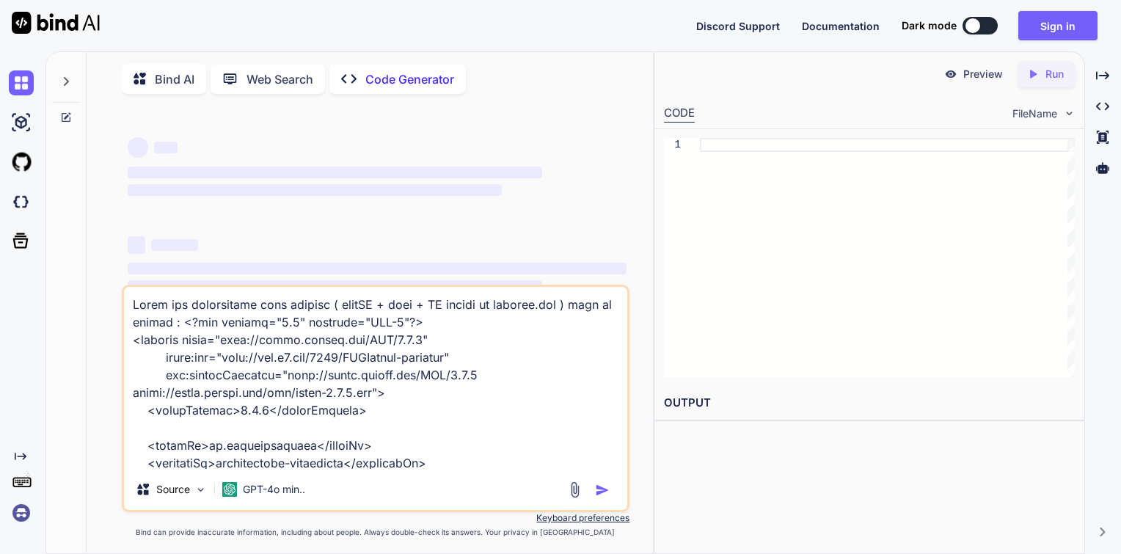
type textarea "Creer une application java complet ( javaFX + java + DB sqlite ou fichier.txt )…"
type textarea "x"
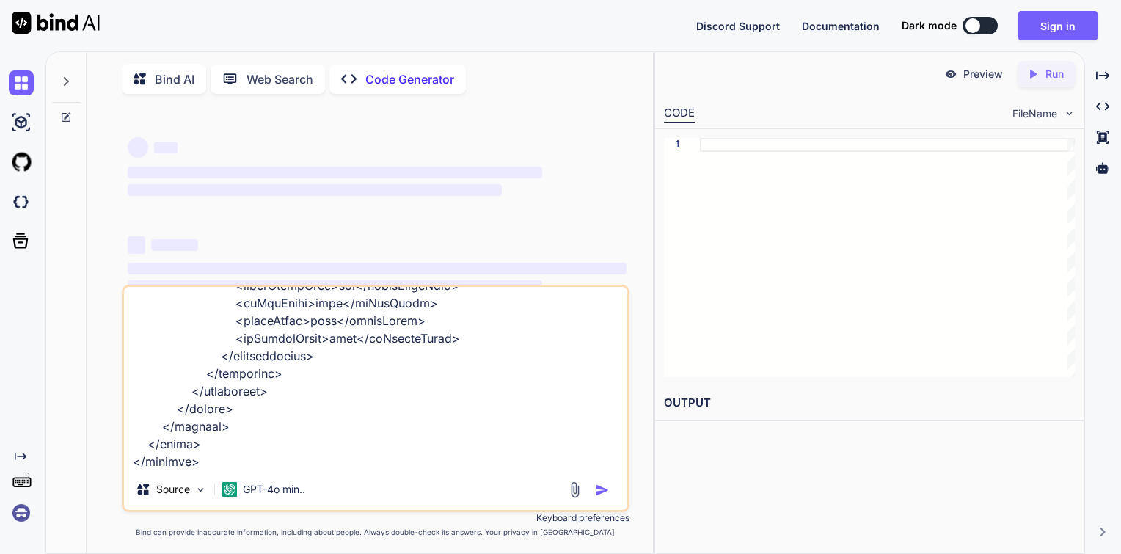
type textarea "Creer une application java complet ( javaFX + java + DB sqlite ou fichier.txt )…"
click at [525, 461] on textarea at bounding box center [376, 378] width 504 height 182
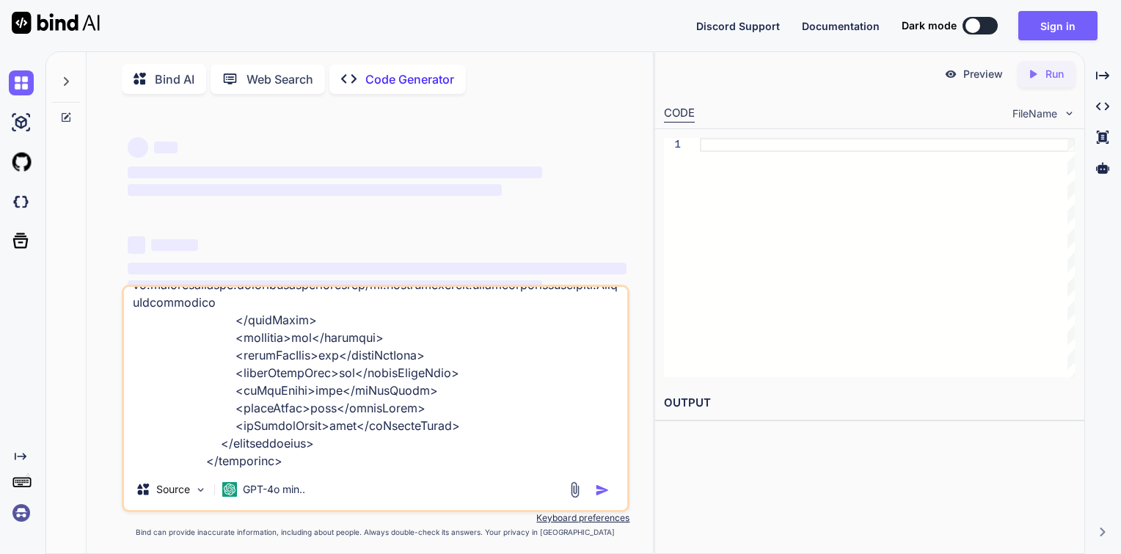
scroll to position [1429, 0]
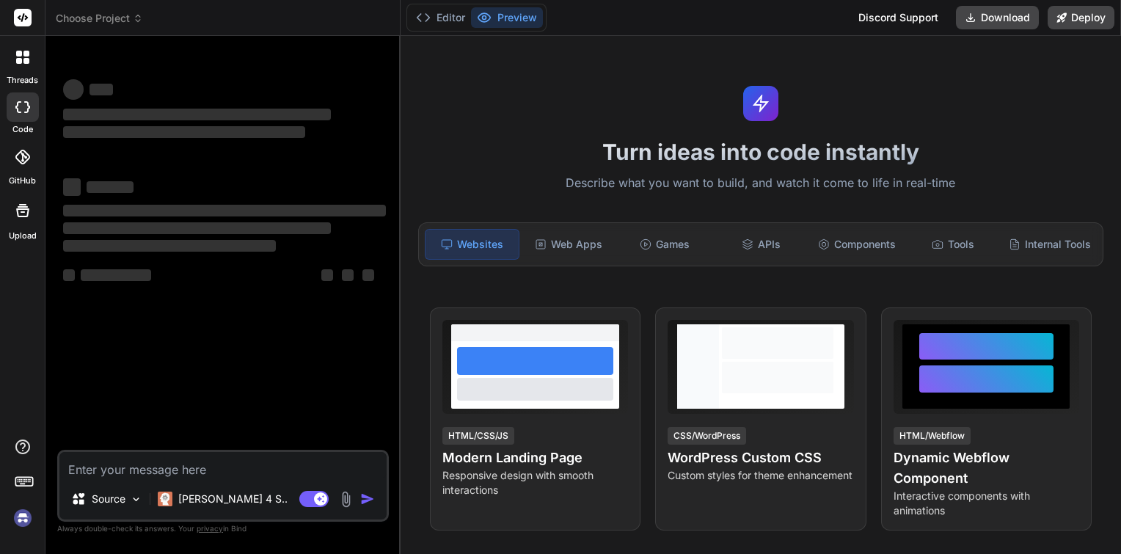
click at [204, 474] on textarea at bounding box center [222, 465] width 327 height 26
type textarea "x"
type textarea "Bind AI"
type textarea "x"
type textarea "Bind A"
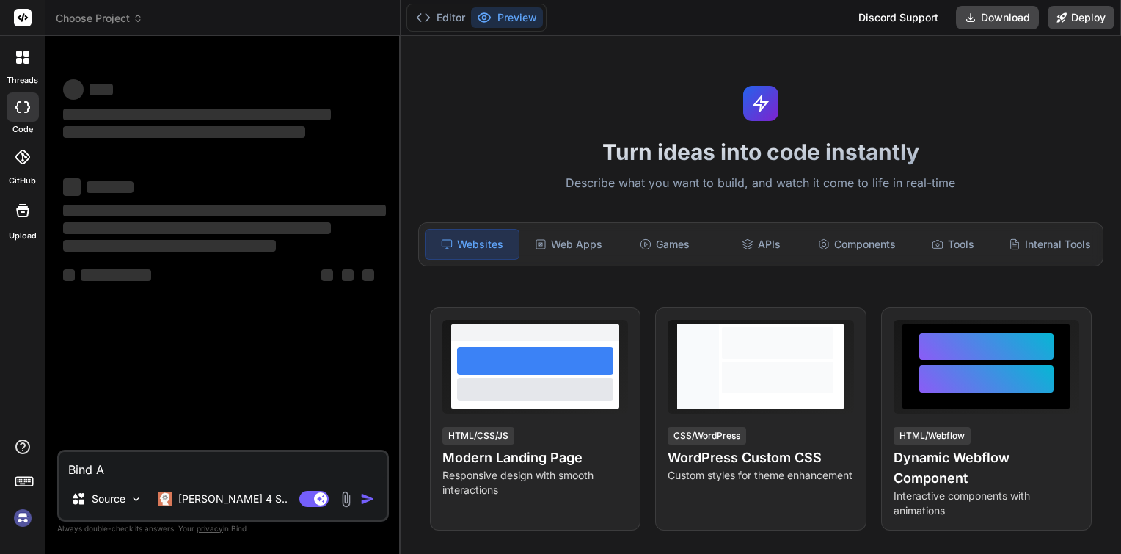
type textarea "x"
type textarea "Bind"
type textarea "x"
type textarea "Bind"
type textarea "x"
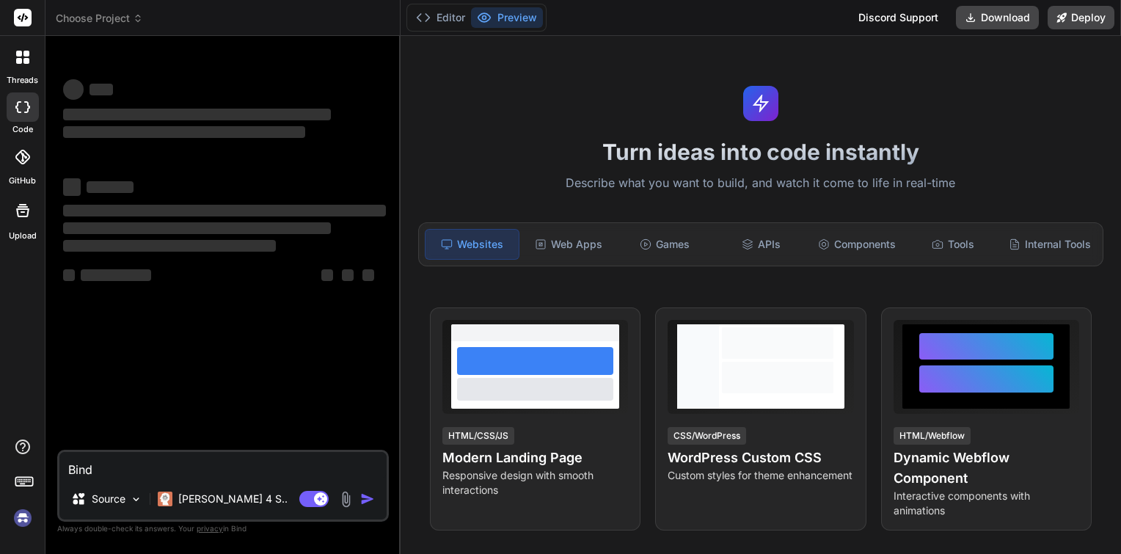
type textarea "Bin"
type textarea "x"
type textarea "Bi"
type textarea "x"
type textarea "B"
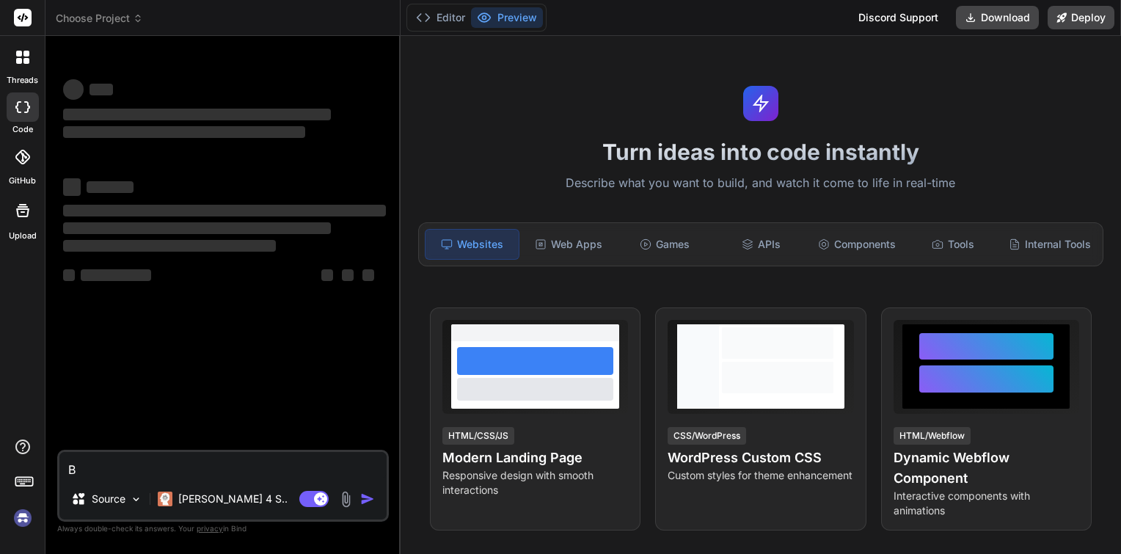
type textarea "x"
type textarea "Creer une application java complet ( javaFX + java + DB sqlite ou fichier.txt )…"
type textarea "x"
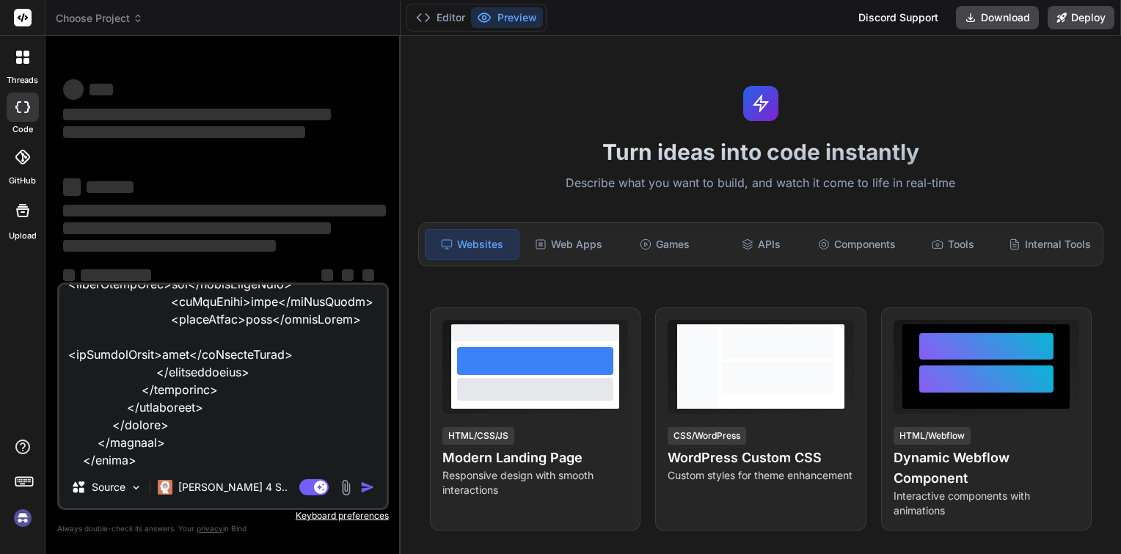
click at [194, 431] on textarea at bounding box center [222, 376] width 327 height 182
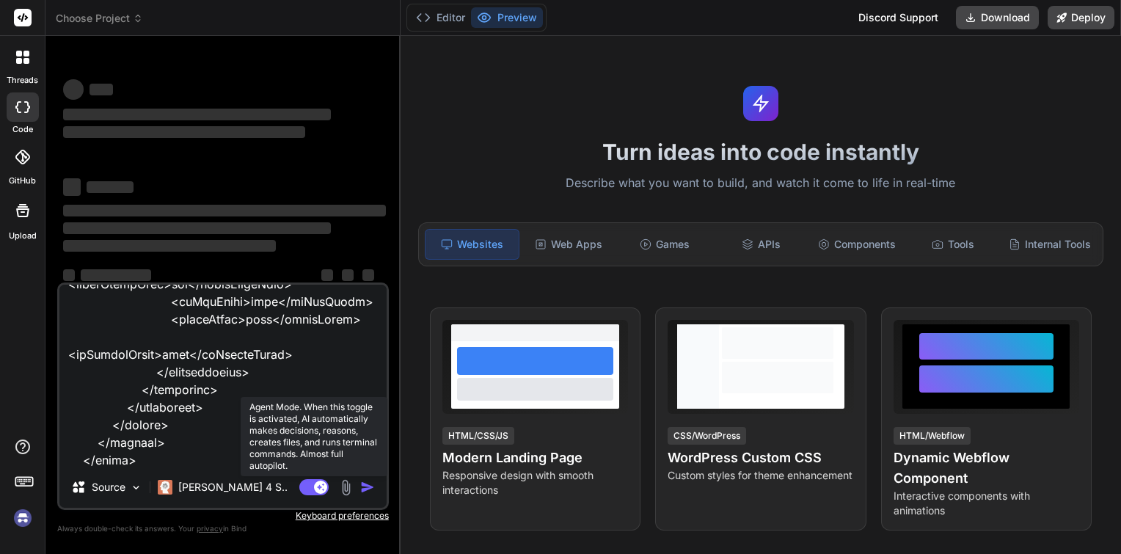
type textarea "Creer une application java complet ( javaFX + java + DB sqlite ou fichier.txt )…"
click at [317, 486] on rect at bounding box center [320, 486] width 13 height 13
click at [317, 486] on rect at bounding box center [313, 487] width 29 height 16
type textarea "x"
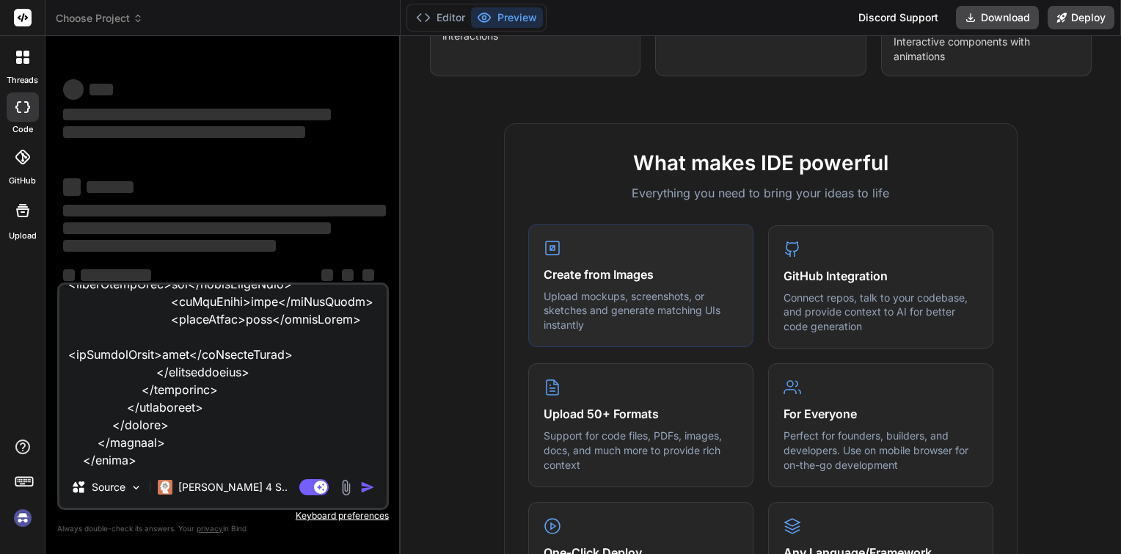
scroll to position [0, 0]
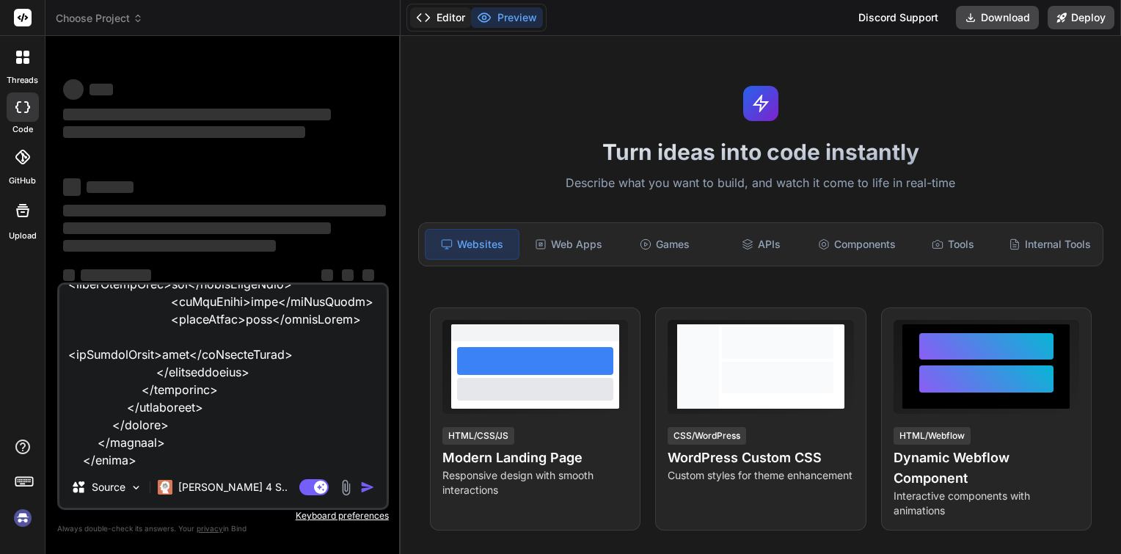
click at [430, 13] on icon at bounding box center [423, 17] width 15 height 15
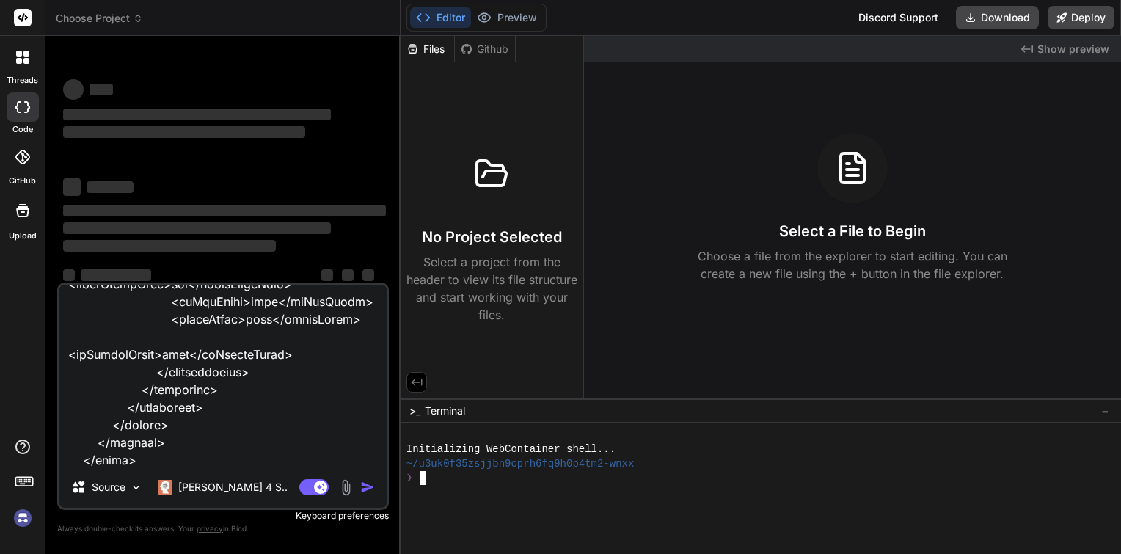
click at [427, 475] on div "❯" at bounding box center [754, 478] width 696 height 14
click at [263, 464] on textarea at bounding box center [222, 376] width 327 height 182
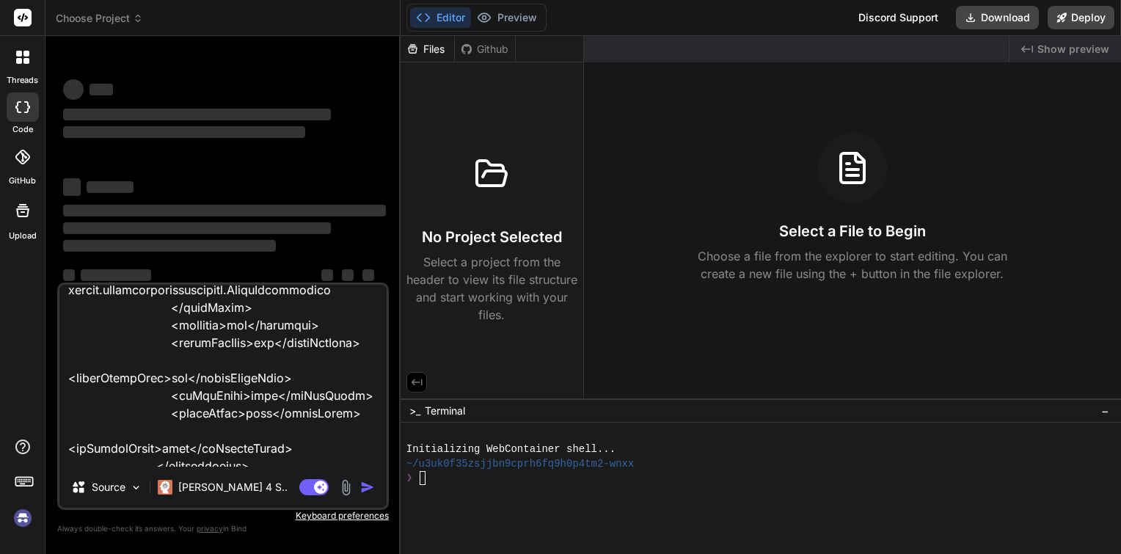
scroll to position [23, 0]
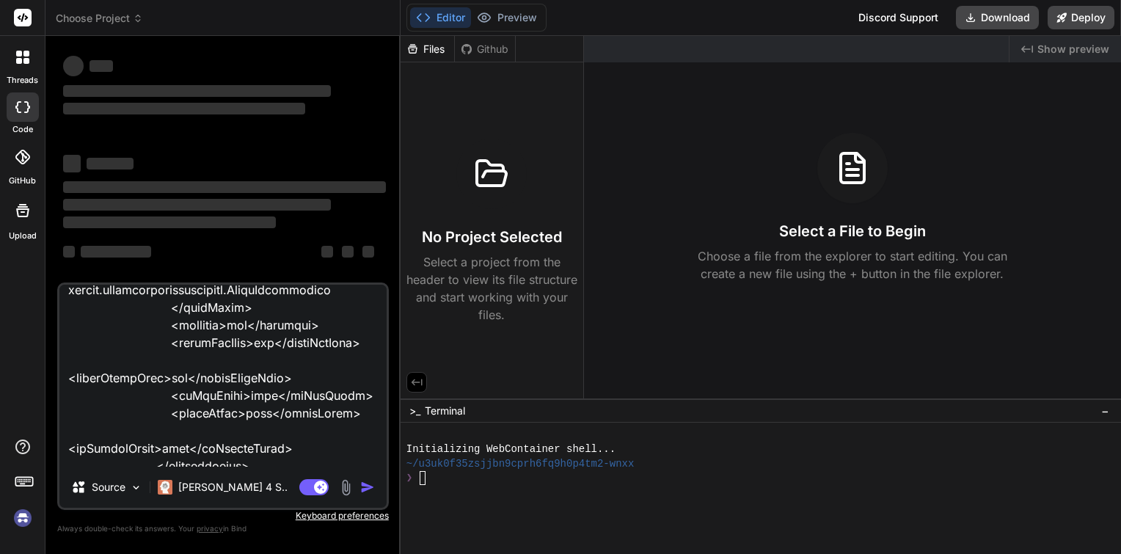
click at [133, 17] on icon at bounding box center [138, 18] width 10 height 10
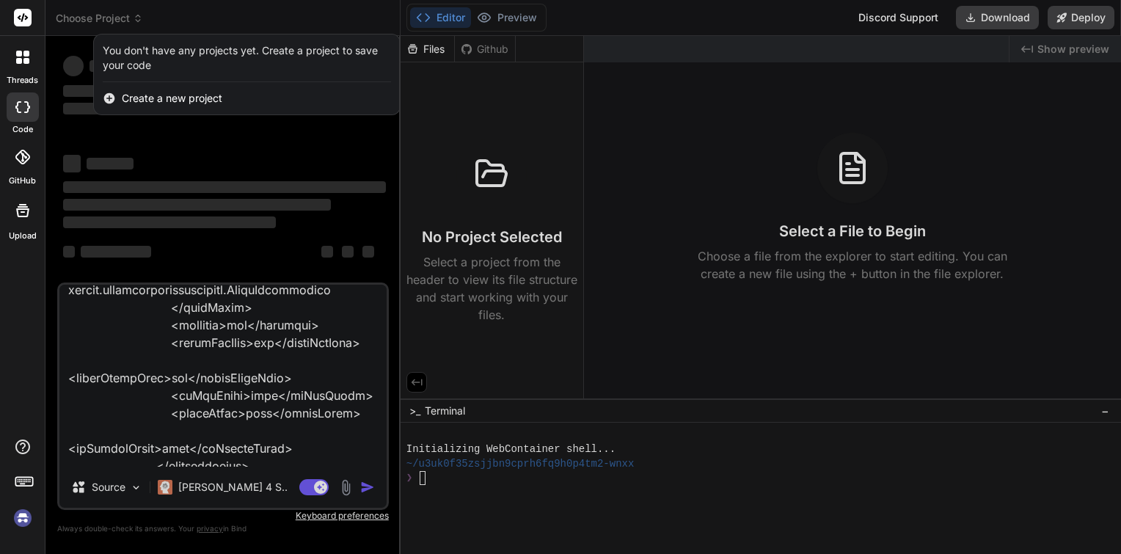
click at [133, 17] on div at bounding box center [560, 277] width 1121 height 554
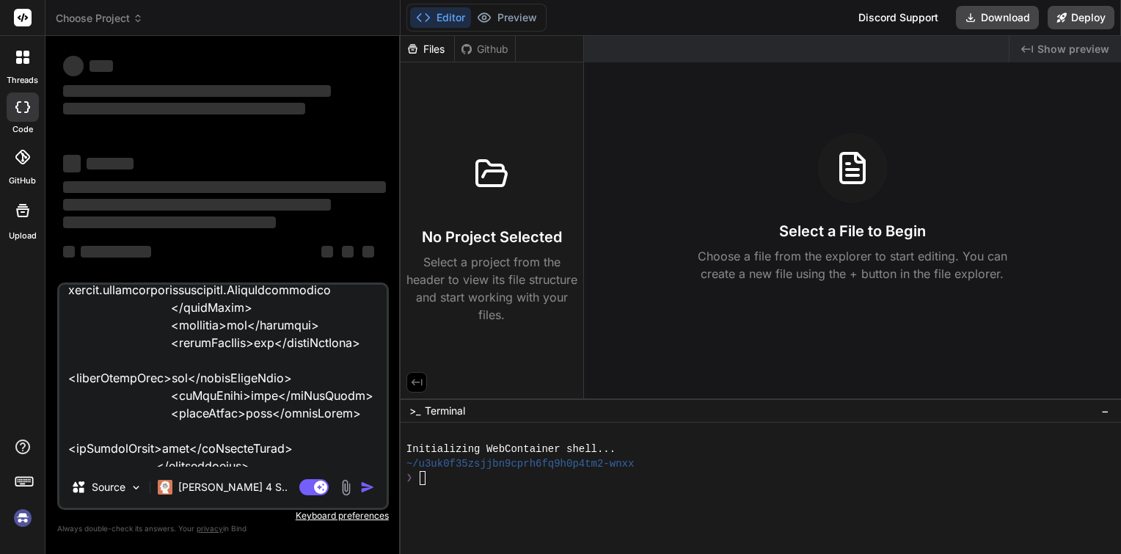
click at [133, 17] on icon at bounding box center [138, 18] width 10 height 10
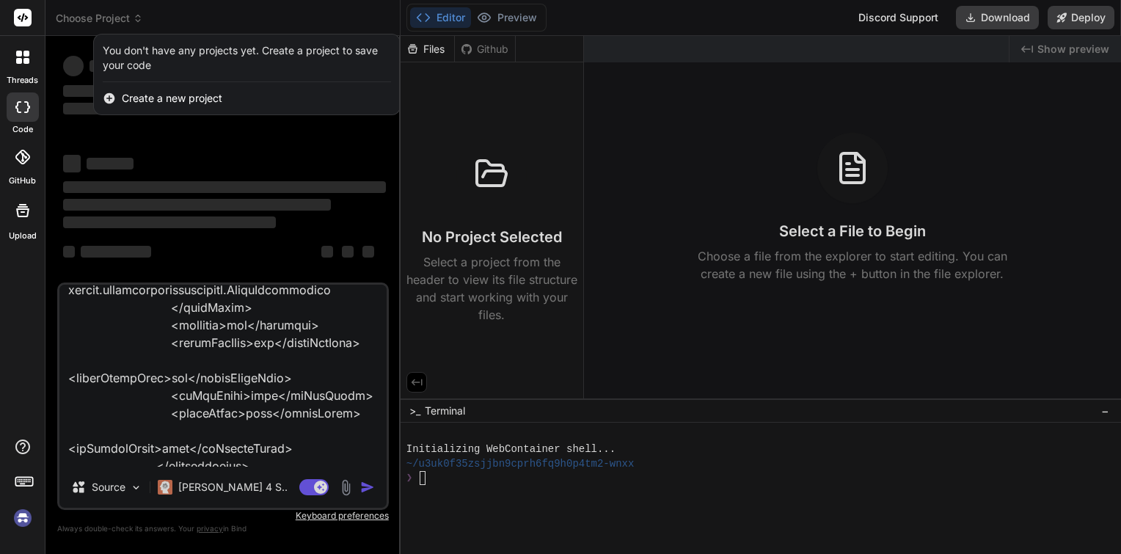
click at [145, 100] on span "Create a new project" at bounding box center [172, 98] width 100 height 15
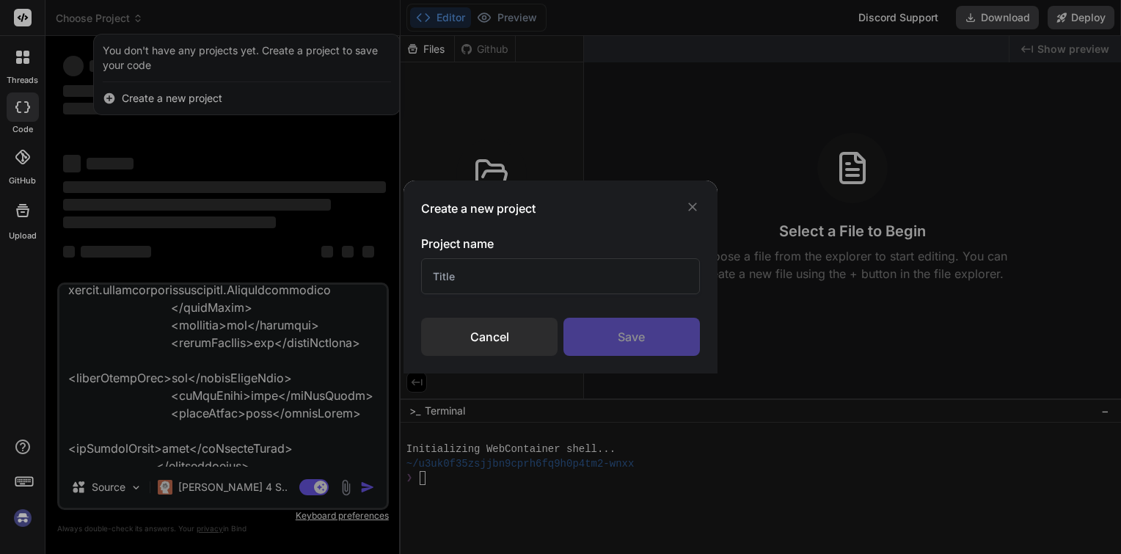
click at [468, 272] on input "text" at bounding box center [560, 276] width 279 height 36
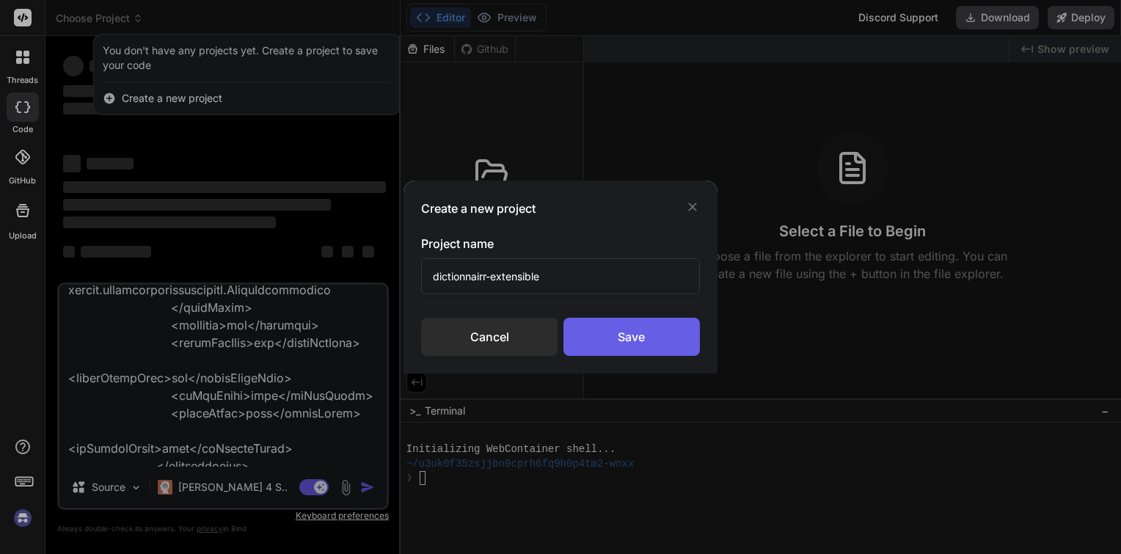
type input "dictionnairr-extensible"
click at [635, 352] on div "Save" at bounding box center [631, 337] width 136 height 38
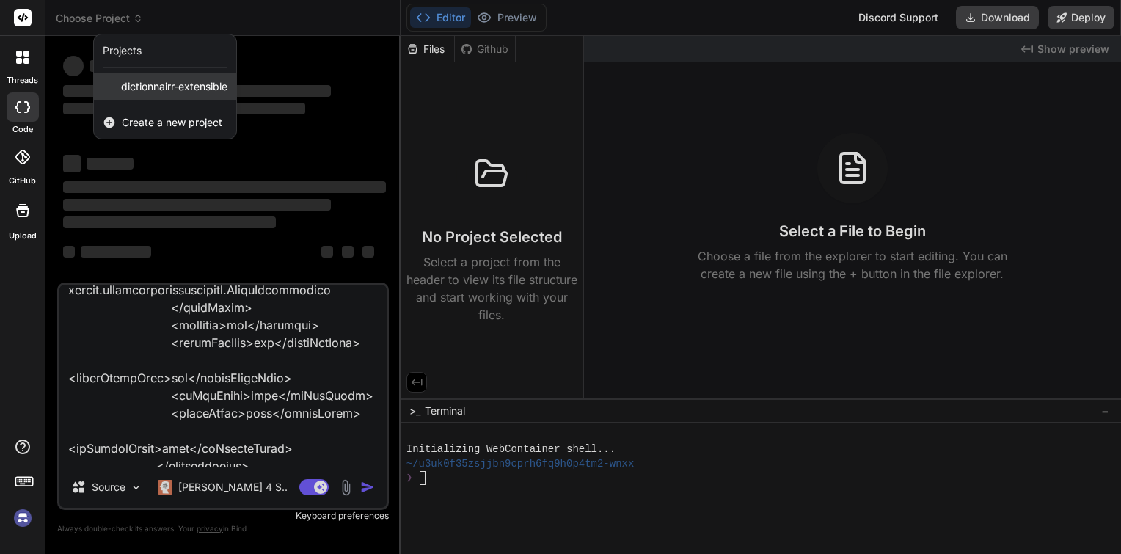
click at [147, 91] on span "dictionnairr-extensible" at bounding box center [174, 86] width 106 height 15
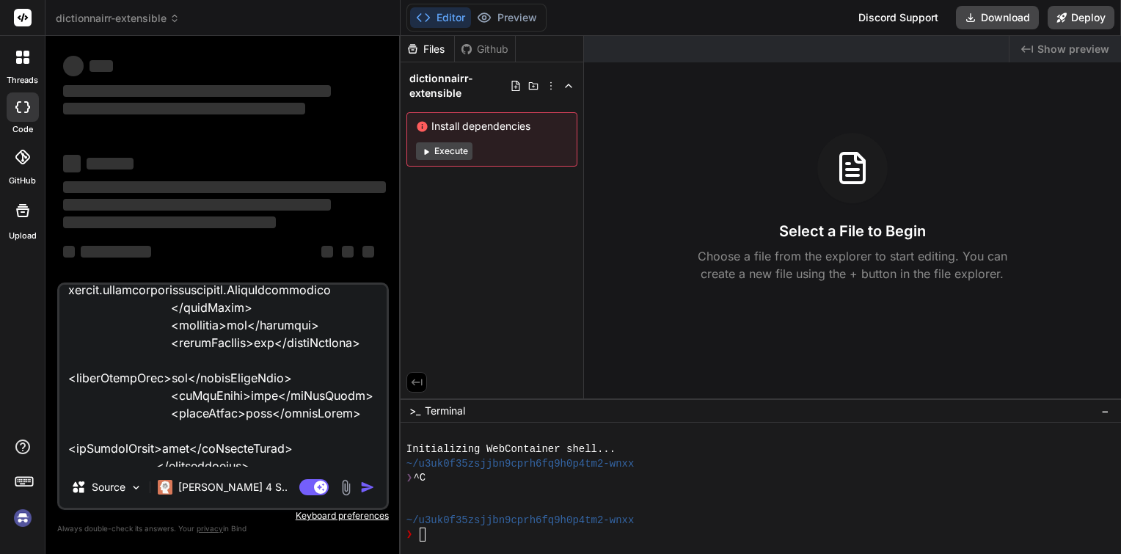
click at [502, 138] on div "Install dependencies Execute" at bounding box center [491, 139] width 171 height 54
click at [450, 151] on button "Execute" at bounding box center [444, 151] width 56 height 18
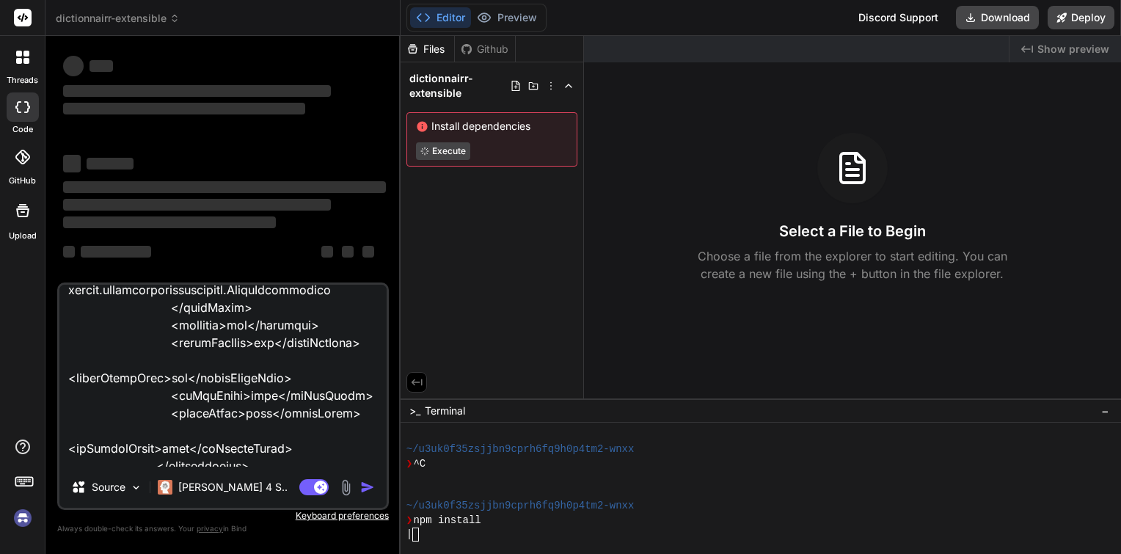
type textarea "x"
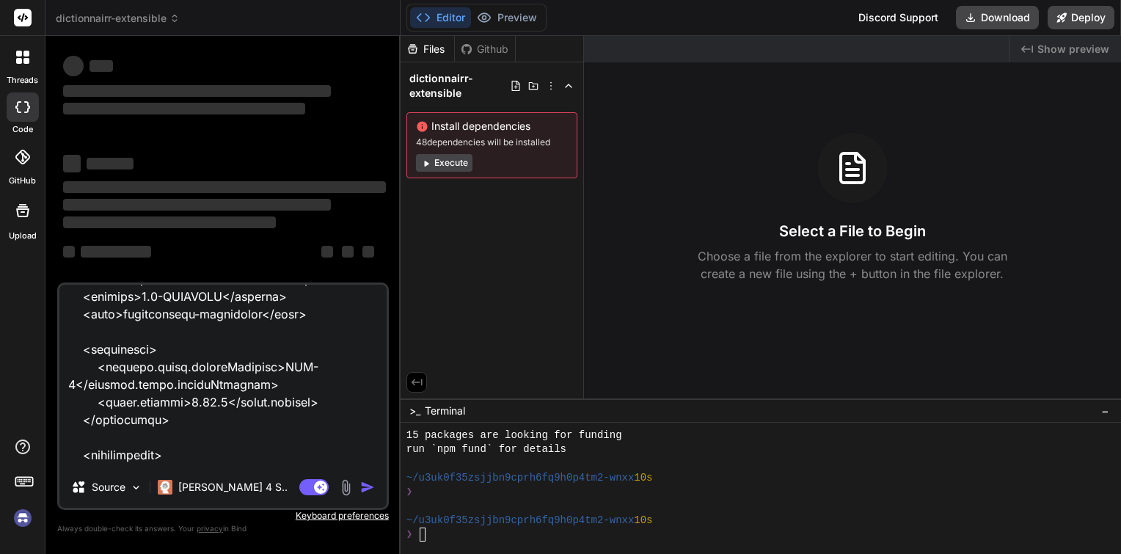
scroll to position [0, 0]
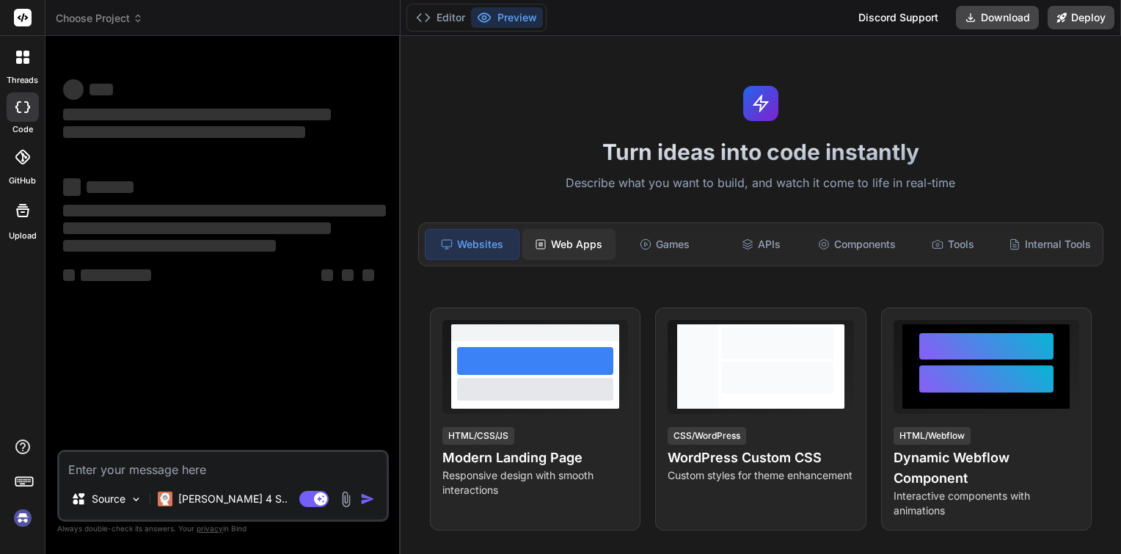
click at [550, 249] on div "Web Apps" at bounding box center [568, 244] width 93 height 31
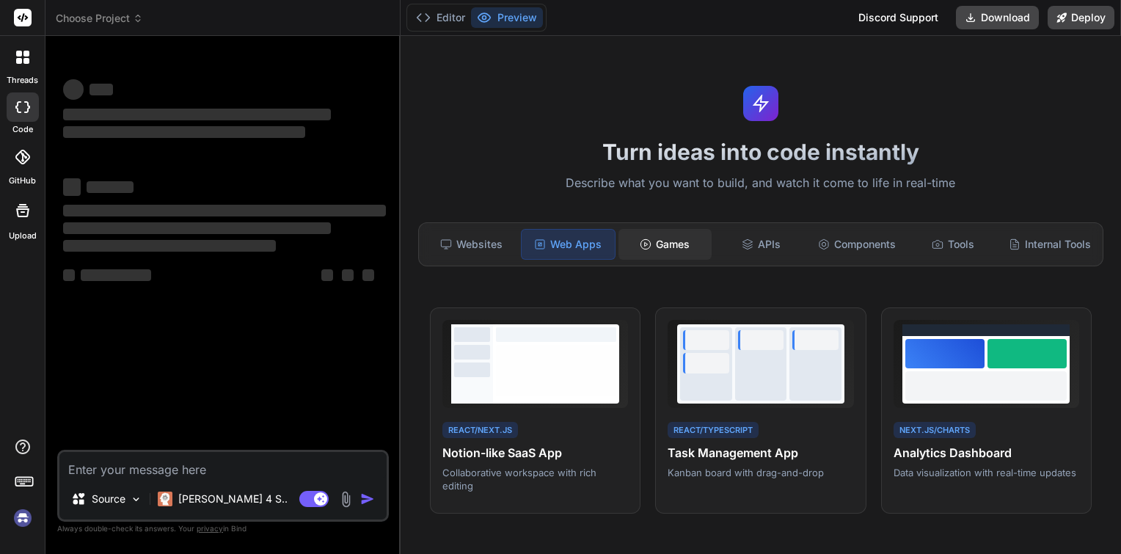
click at [680, 238] on div "Games" at bounding box center [664, 244] width 93 height 31
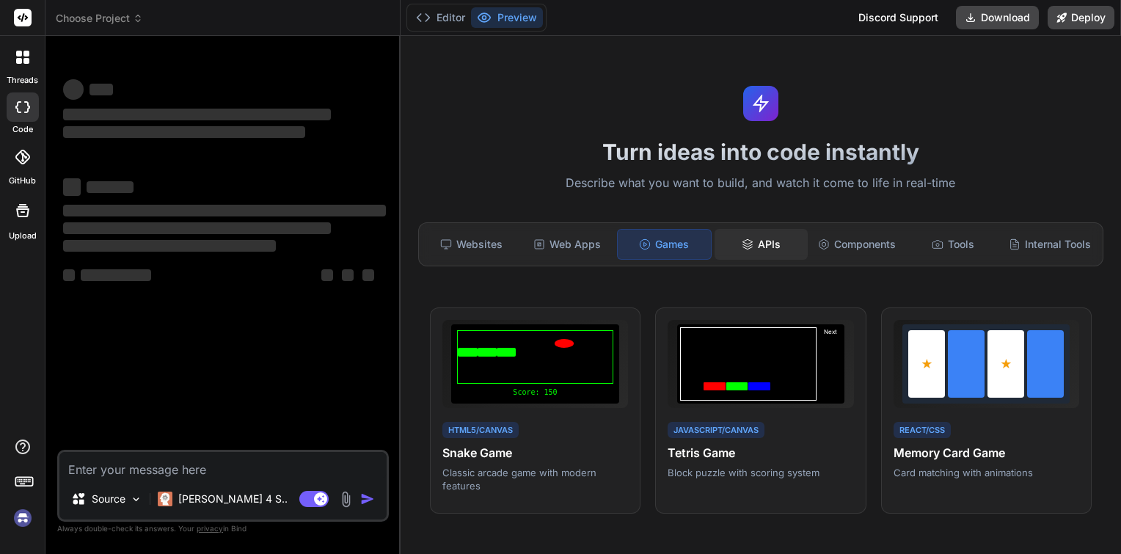
click at [746, 238] on icon at bounding box center [748, 244] width 12 height 12
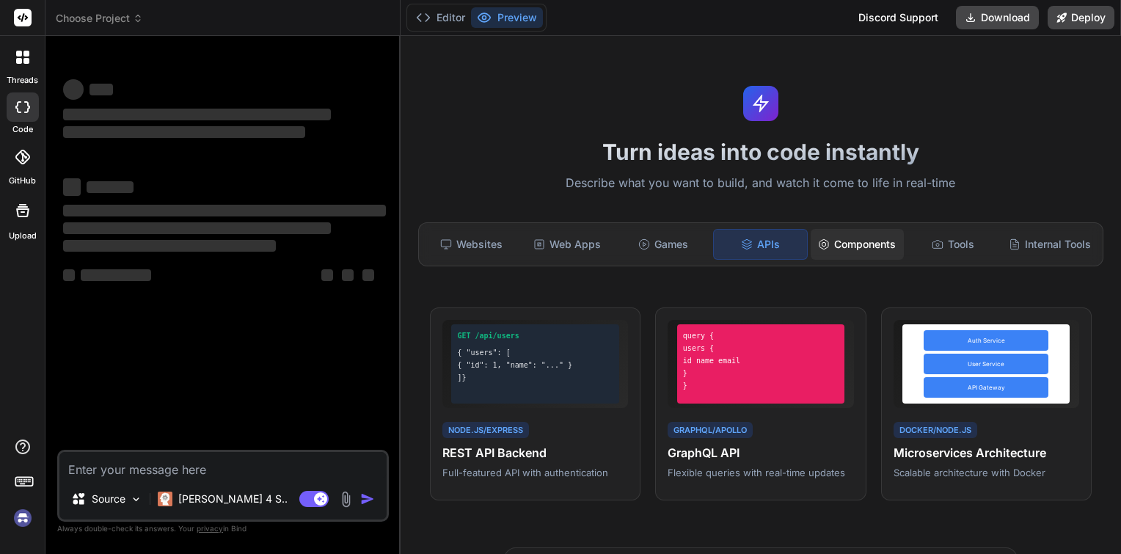
click at [853, 233] on div "Components" at bounding box center [857, 244] width 93 height 31
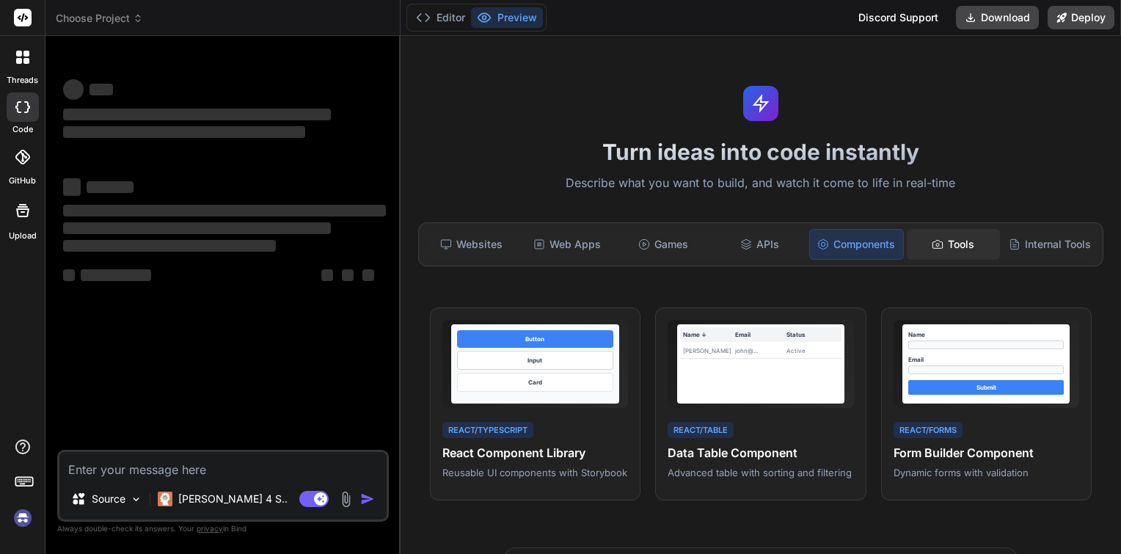
click at [929, 236] on div "Tools" at bounding box center [953, 244] width 93 height 31
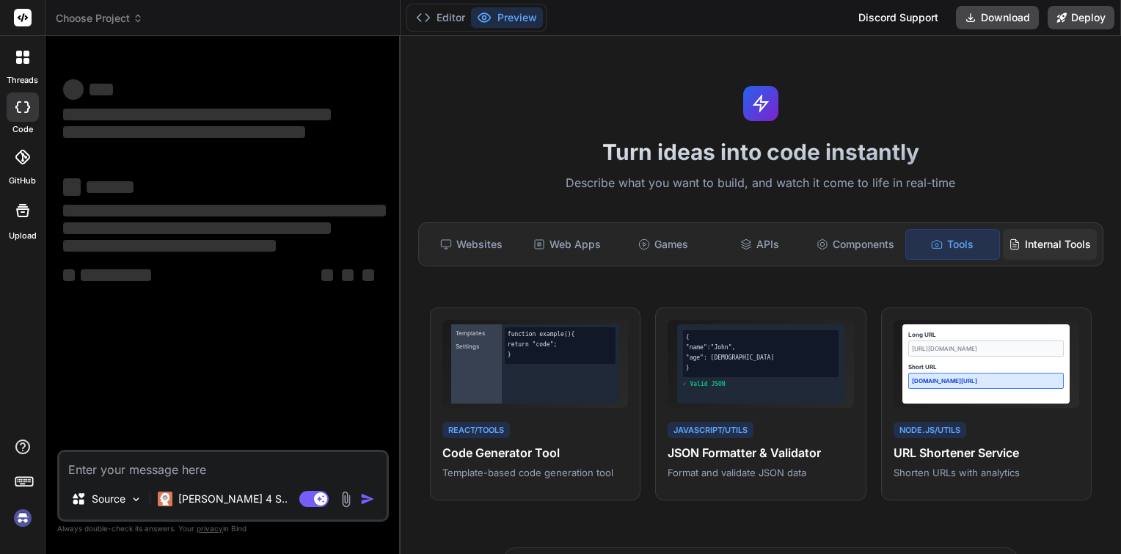
click at [1030, 239] on div "Internal Tools" at bounding box center [1050, 244] width 94 height 31
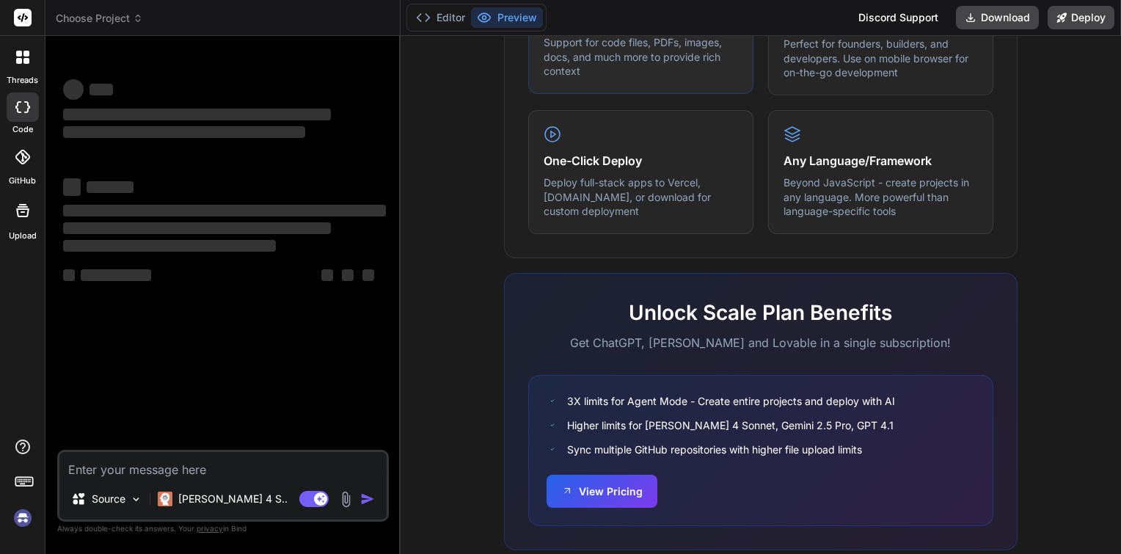
scroll to position [860, 0]
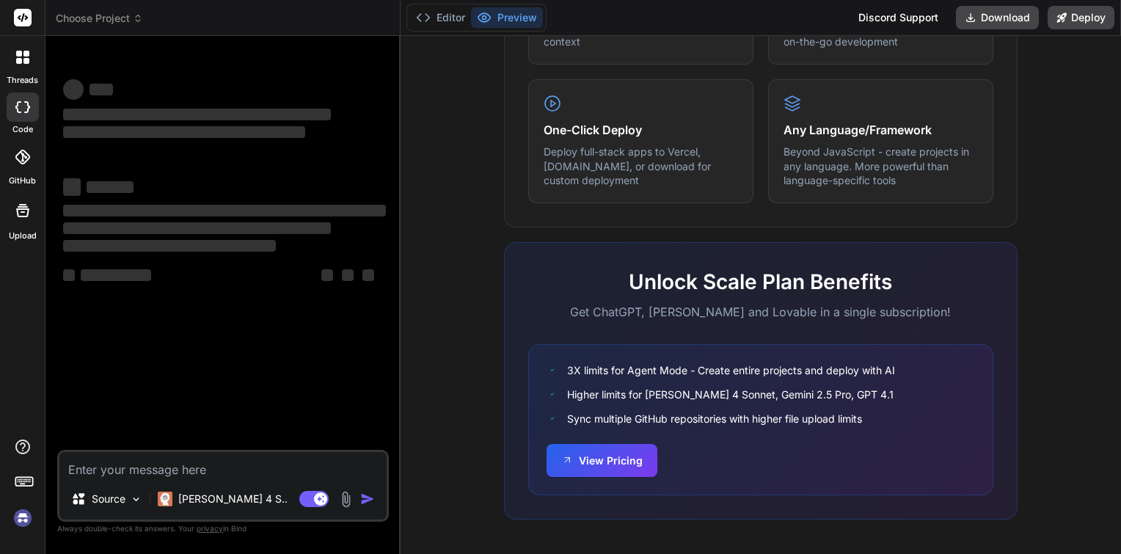
click at [18, 164] on div at bounding box center [23, 157] width 32 height 32
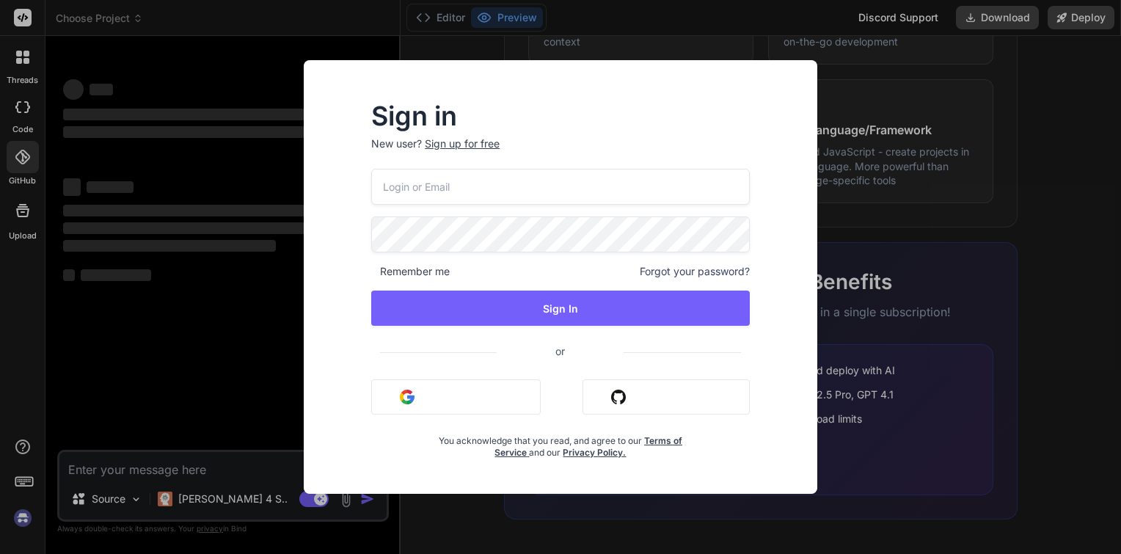
click at [147, 224] on div "Sign in New user? Sign up for free Remember me Forgot your password? Sign In or…" at bounding box center [560, 277] width 1121 height 554
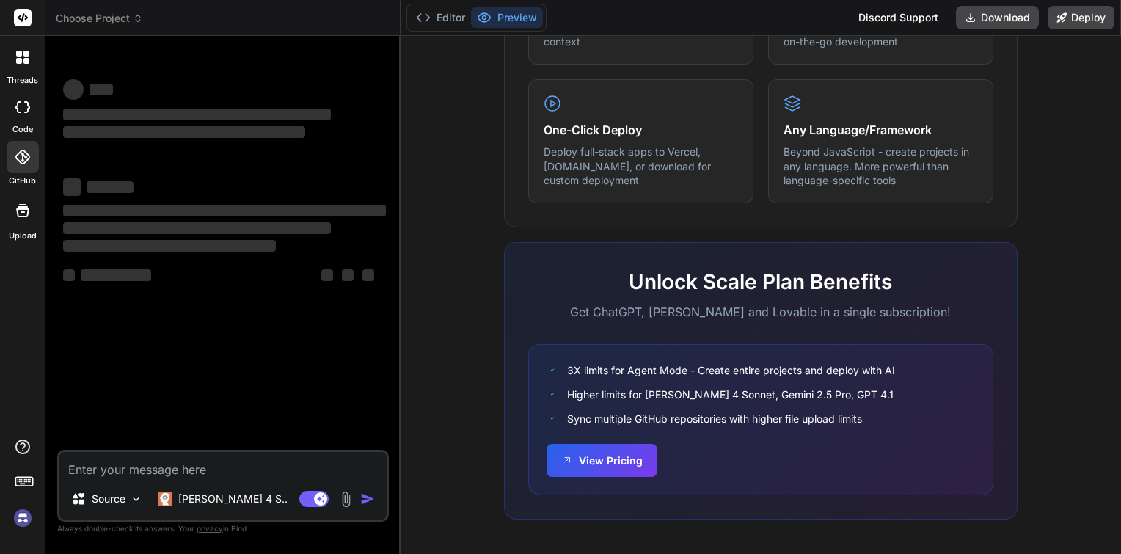
type textarea "x"
